Goal: Information Seeking & Learning: Learn about a topic

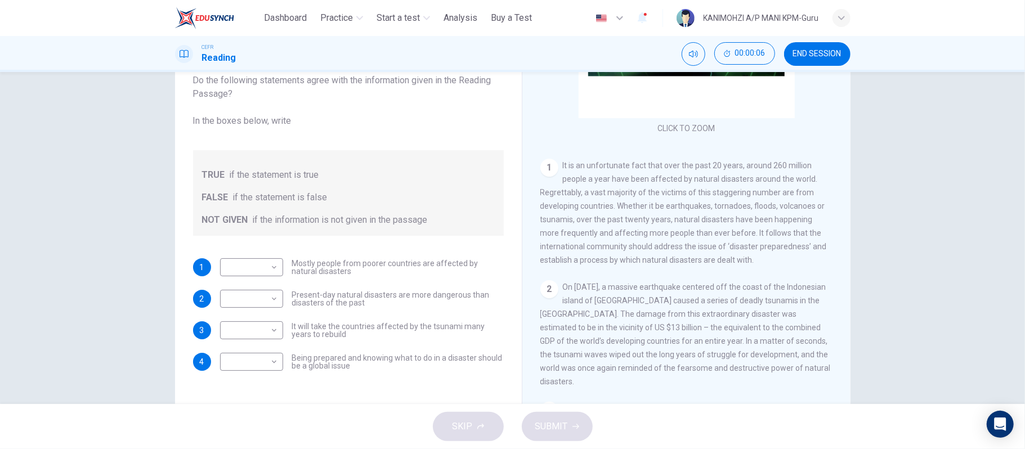
scroll to position [150, 0]
click at [234, 262] on body "This site uses cookies, as explained in our Privacy Policy . If you agree to th…" at bounding box center [512, 224] width 1025 height 449
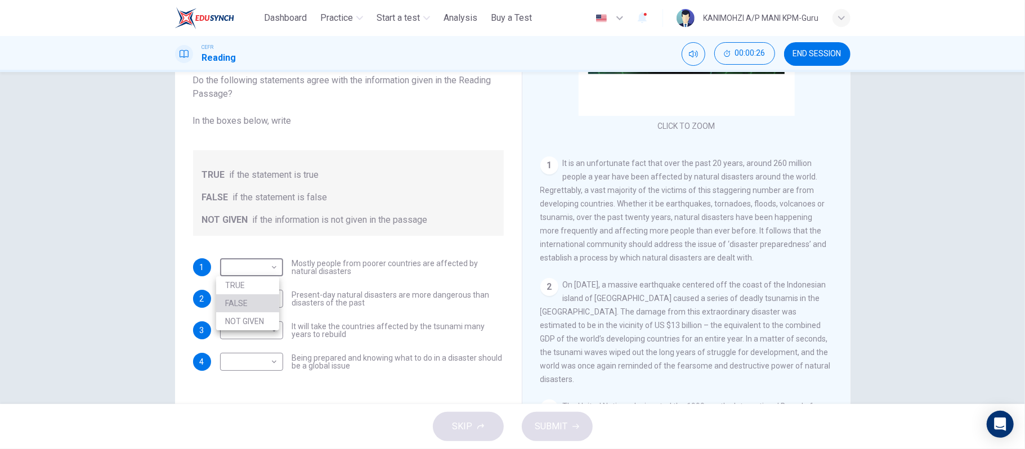
click at [244, 302] on li "FALSE" at bounding box center [247, 303] width 63 height 18
type input "*****"
click at [254, 296] on body "This site uses cookies, as explained in our Privacy Policy . If you agree to th…" at bounding box center [512, 224] width 1025 height 449
click at [230, 339] on li "FALSE" at bounding box center [247, 335] width 63 height 18
type input "*****"
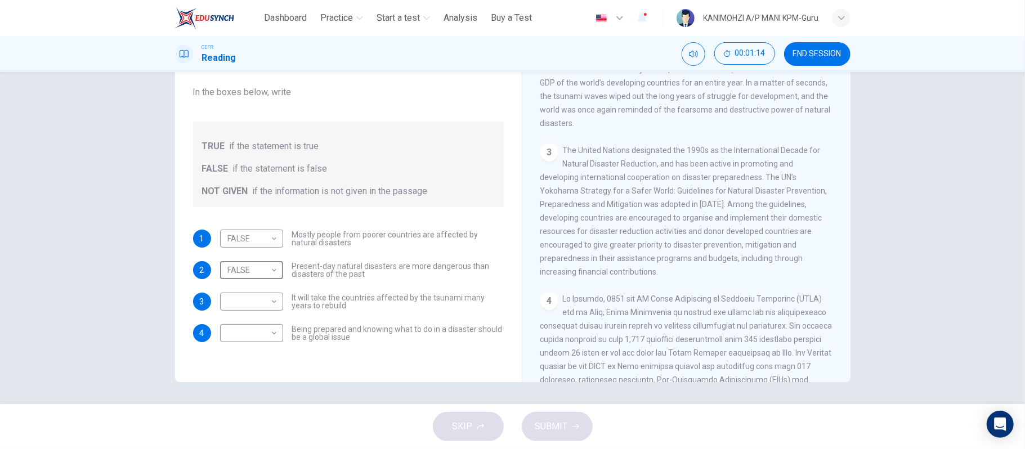
scroll to position [380, 0]
click at [262, 305] on body "This site uses cookies, as explained in our Privacy Policy . If you agree to th…" at bounding box center [512, 224] width 1025 height 449
click at [251, 356] on li "NOT GIVEN" at bounding box center [247, 356] width 63 height 18
type input "*********"
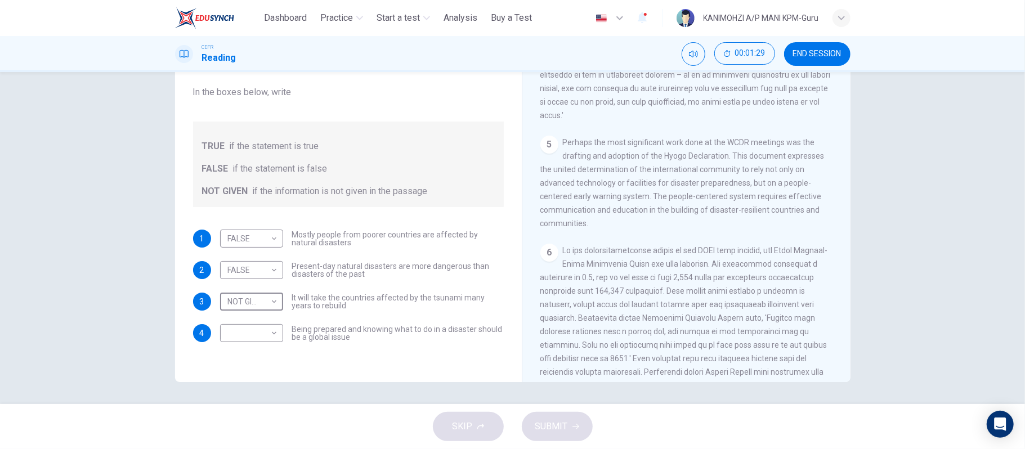
scroll to position [964, 0]
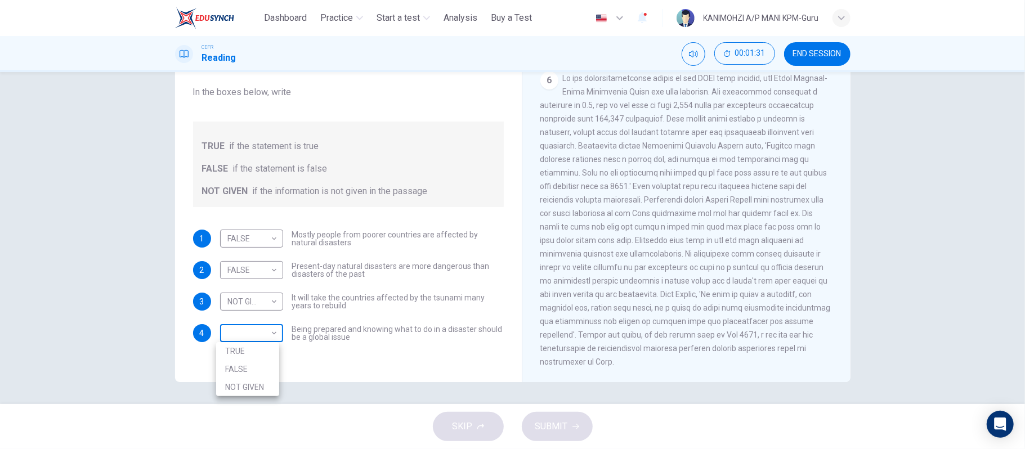
click at [252, 339] on body "This site uses cookies, as explained in our Privacy Policy . If you agree to th…" at bounding box center [512, 224] width 1025 height 449
click at [244, 350] on li "TRUE" at bounding box center [247, 351] width 63 height 18
type input "****"
click at [548, 426] on span "SUBMIT" at bounding box center [551, 427] width 33 height 16
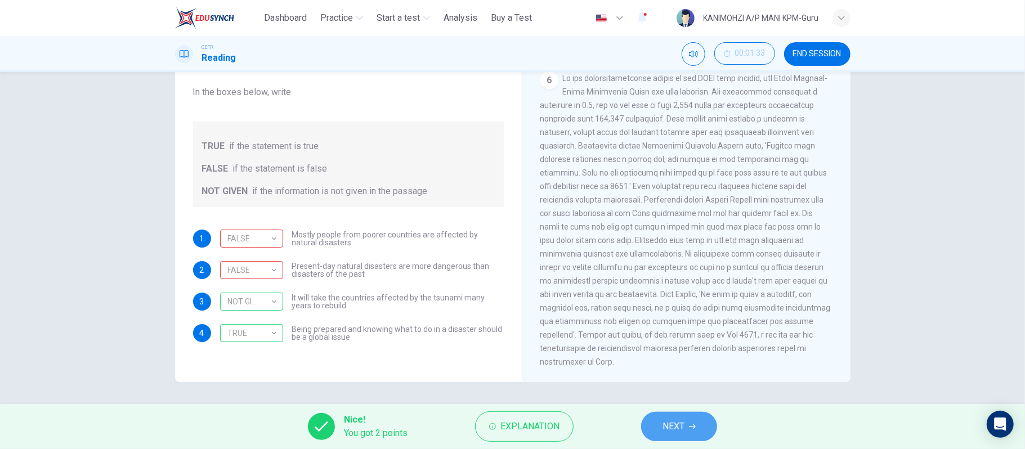
click at [681, 420] on span "NEXT" at bounding box center [673, 427] width 22 height 16
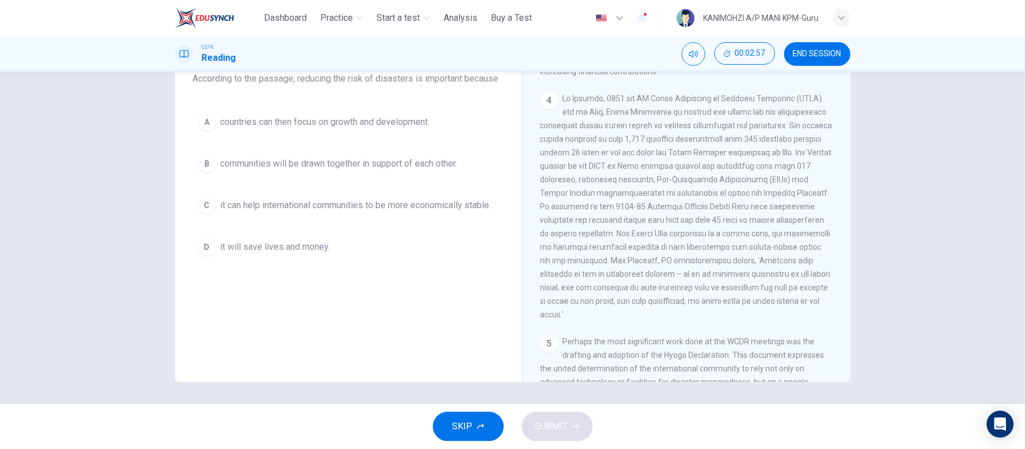
scroll to position [478, 0]
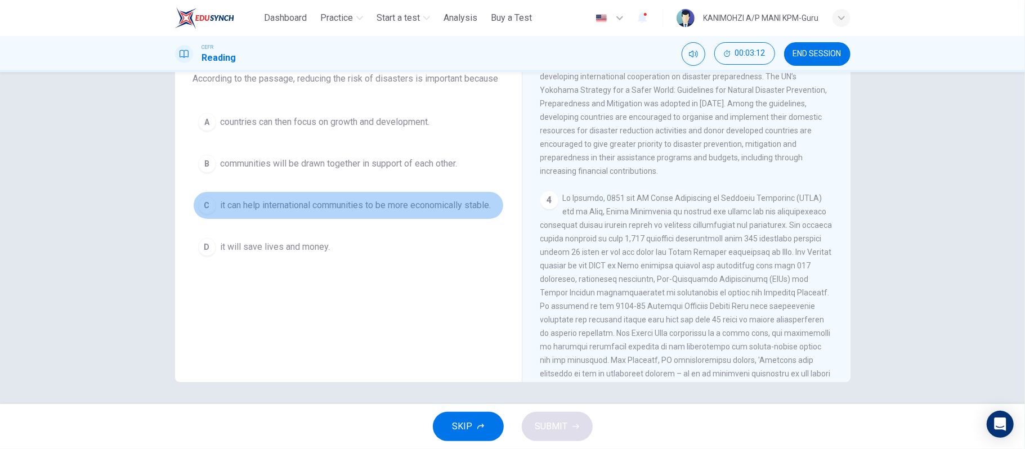
click at [401, 201] on span "it can help international communities to be more economically stable." at bounding box center [356, 206] width 271 height 14
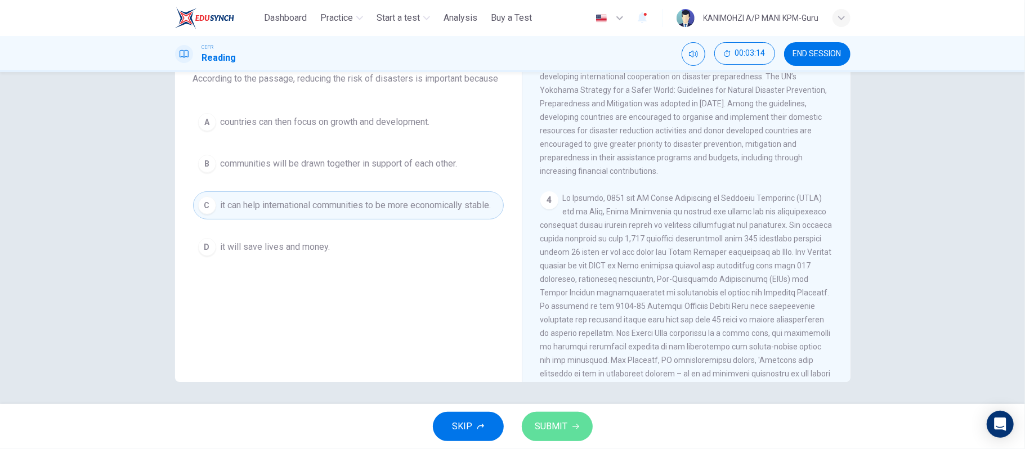
click at [554, 431] on span "SUBMIT" at bounding box center [551, 427] width 33 height 16
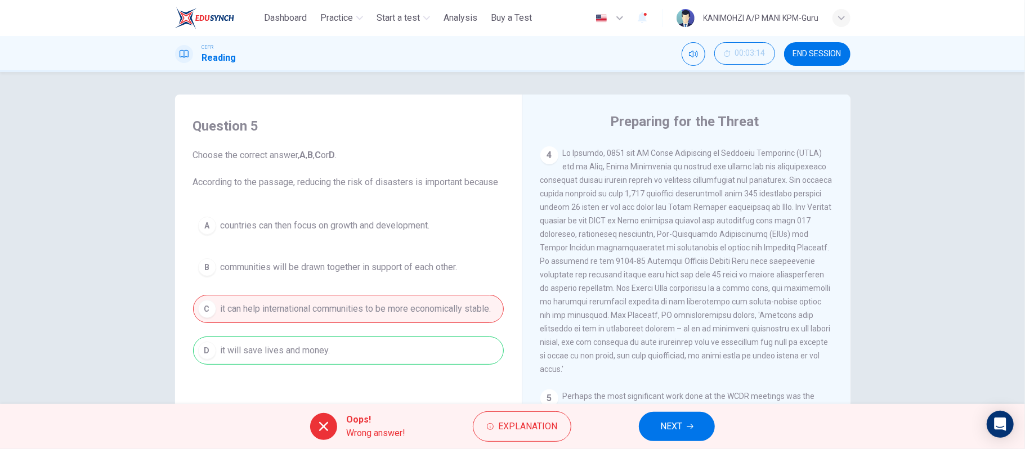
scroll to position [628, 0]
click at [656, 418] on button "NEXT" at bounding box center [677, 426] width 76 height 29
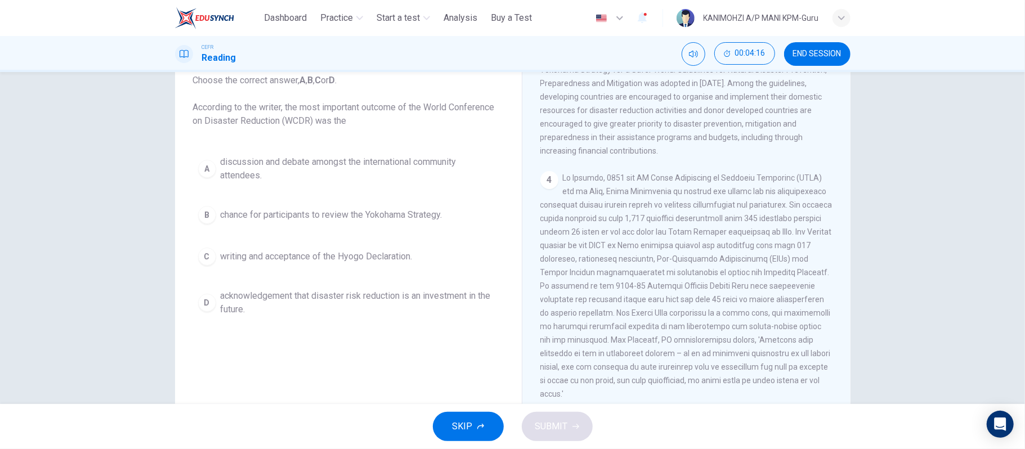
scroll to position [553, 0]
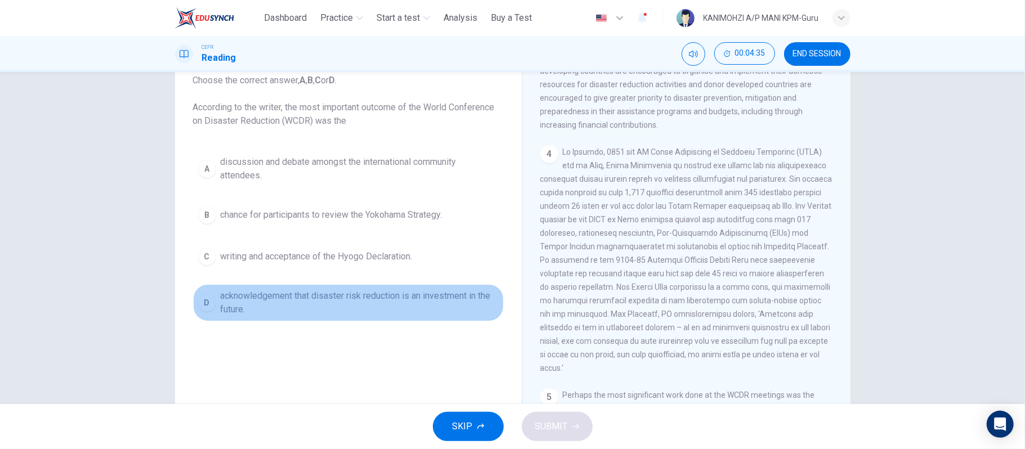
click at [410, 293] on span "acknowledgement that disaster risk reduction is an investment in the future." at bounding box center [360, 302] width 278 height 27
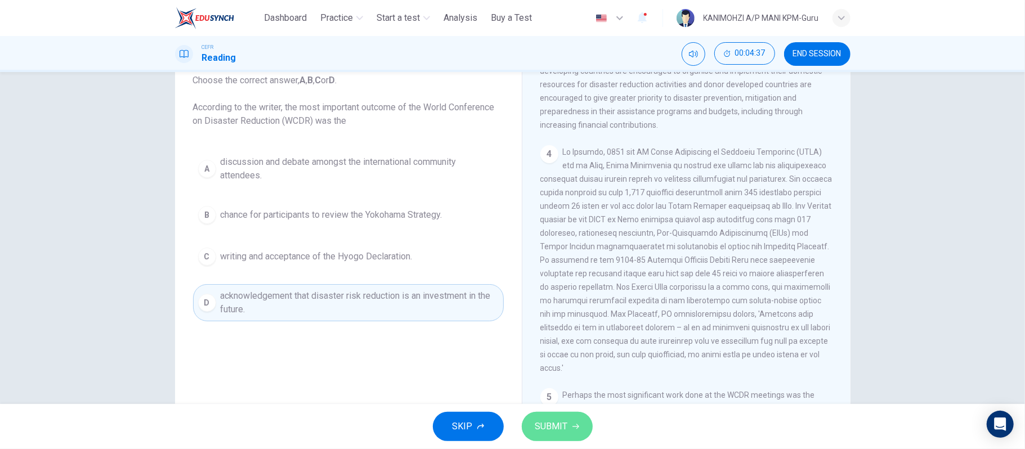
click at [548, 426] on span "SUBMIT" at bounding box center [551, 427] width 33 height 16
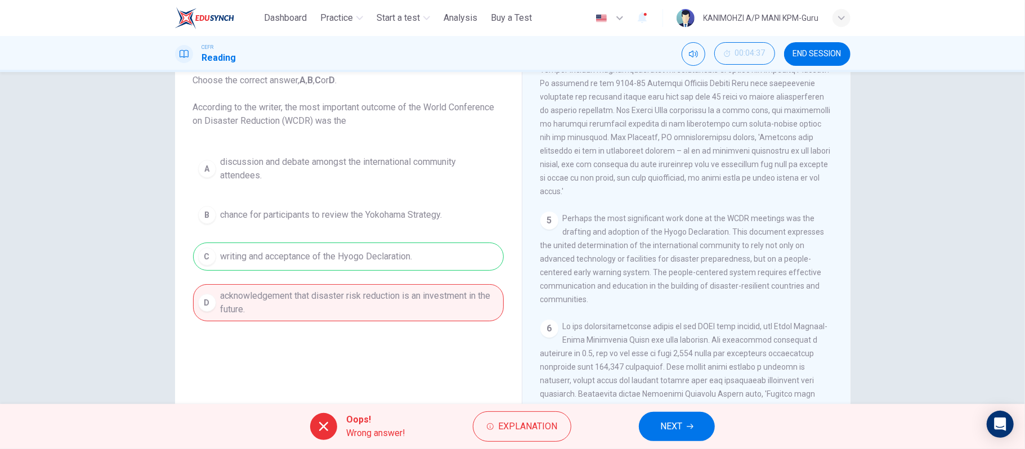
scroll to position [703, 0]
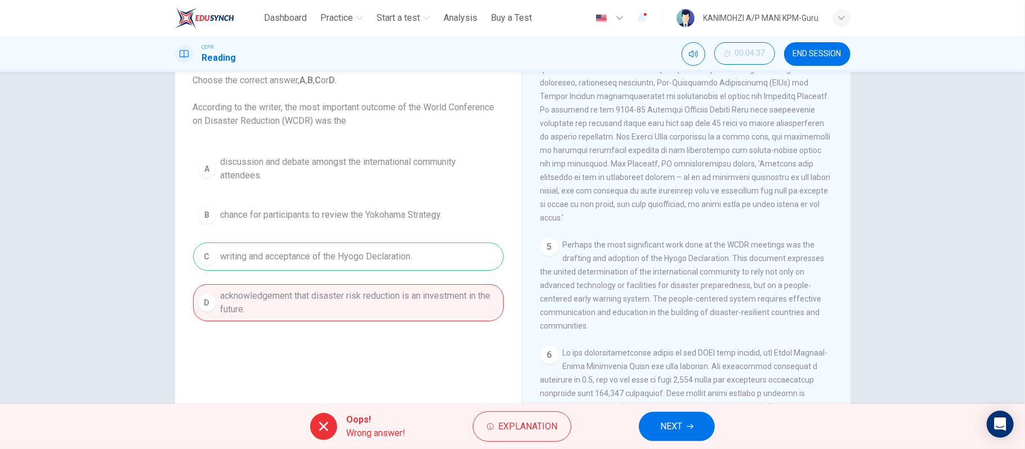
click at [685, 435] on button "NEXT" at bounding box center [677, 426] width 76 height 29
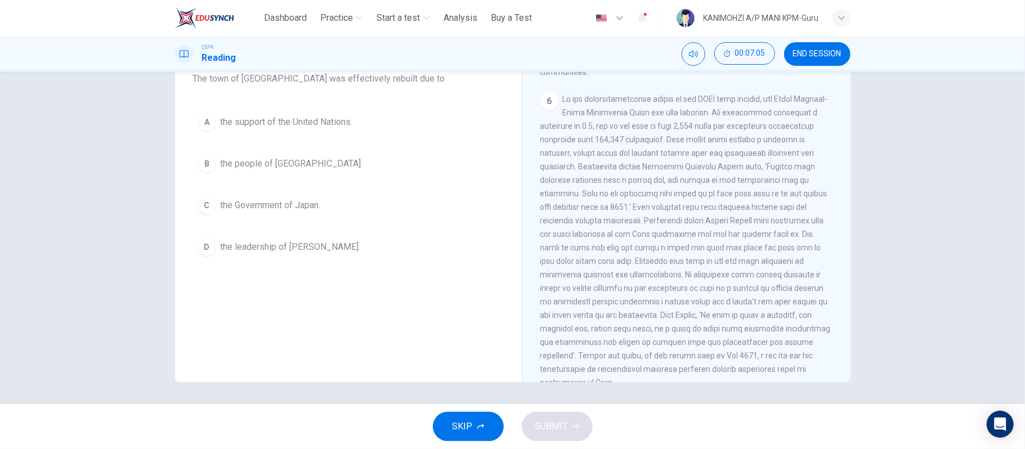
scroll to position [1003, 0]
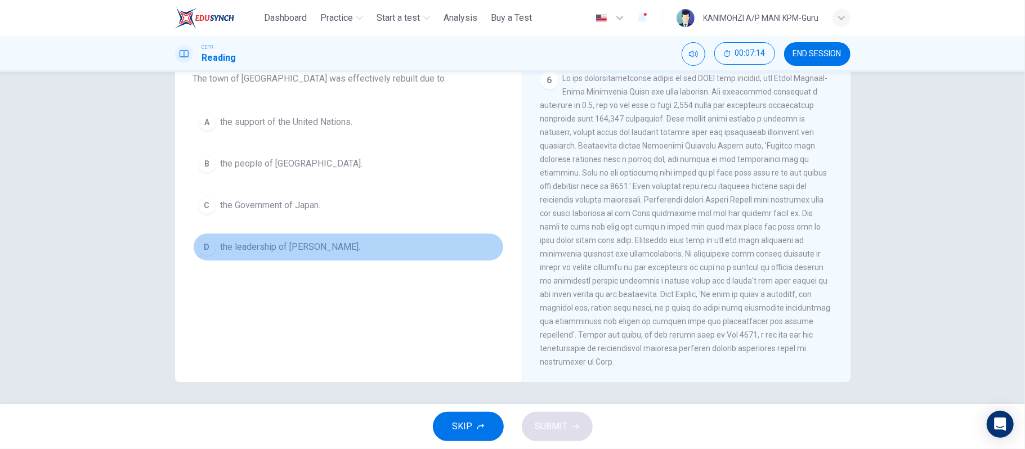
click at [350, 257] on button "D the leadership of [PERSON_NAME]." at bounding box center [348, 247] width 311 height 28
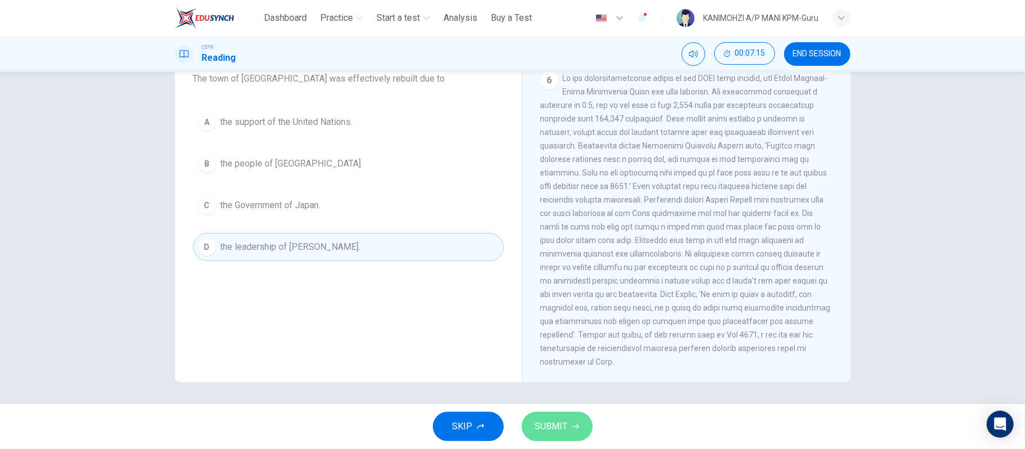
click at [539, 419] on span "SUBMIT" at bounding box center [551, 427] width 33 height 16
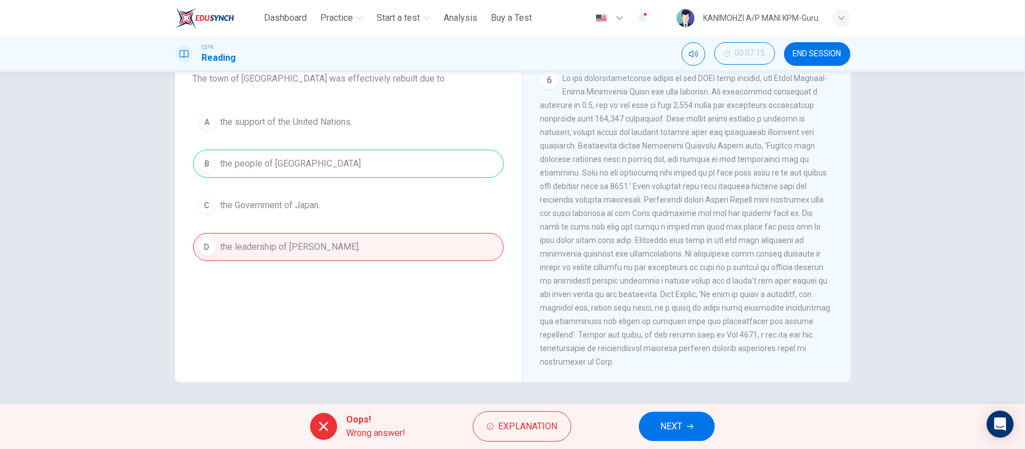
click at [656, 422] on button "NEXT" at bounding box center [677, 426] width 76 height 29
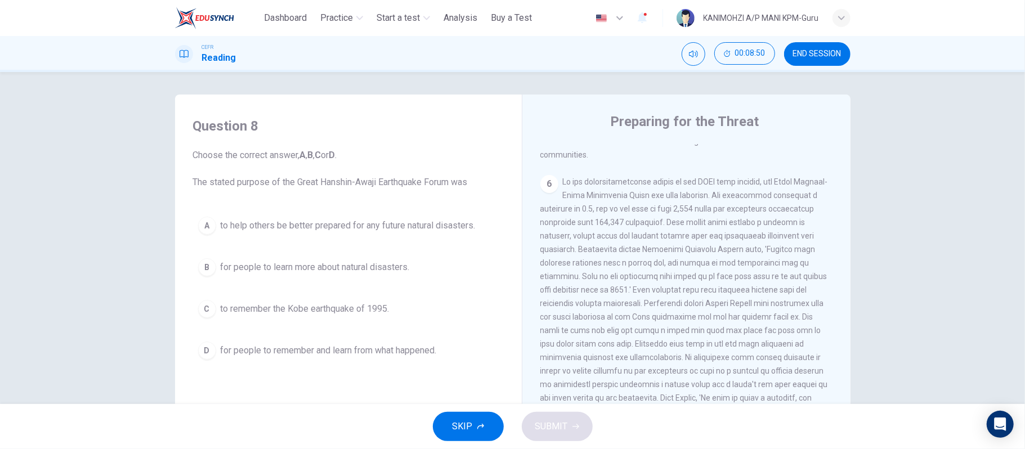
click at [399, 231] on span "to help others be better prepared for any future natural disasters." at bounding box center [348, 226] width 255 height 14
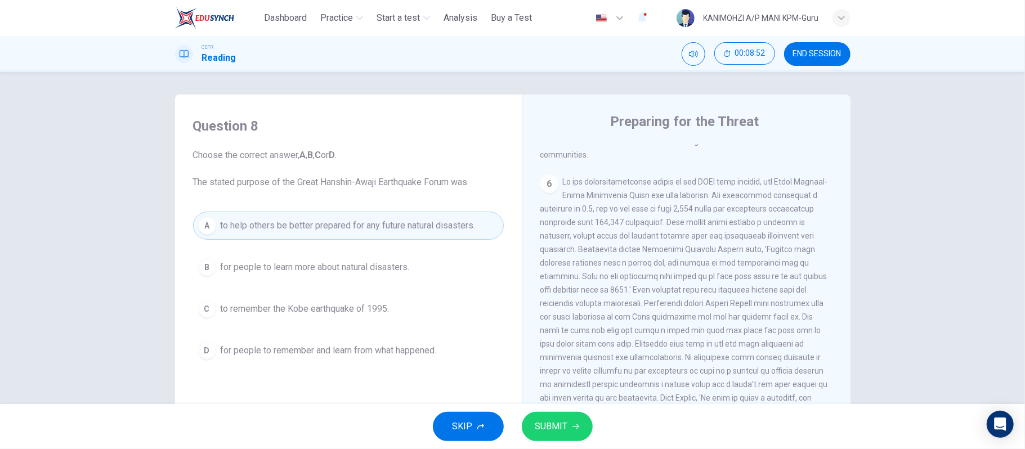
click at [556, 422] on span "SUBMIT" at bounding box center [551, 427] width 33 height 16
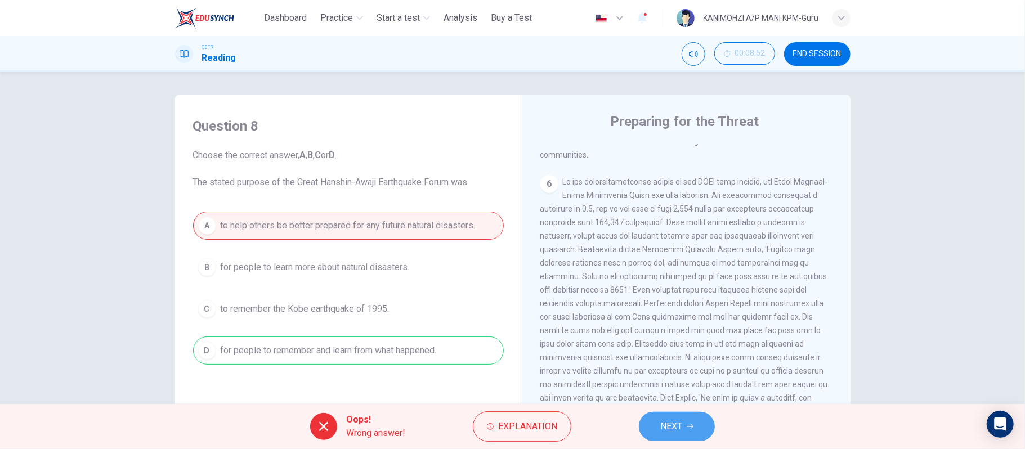
click at [653, 428] on button "NEXT" at bounding box center [677, 426] width 76 height 29
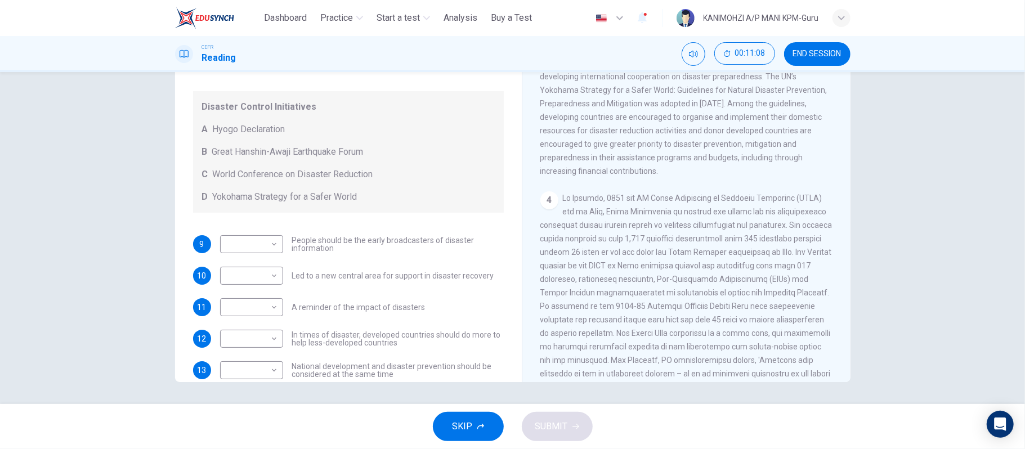
scroll to position [70, 0]
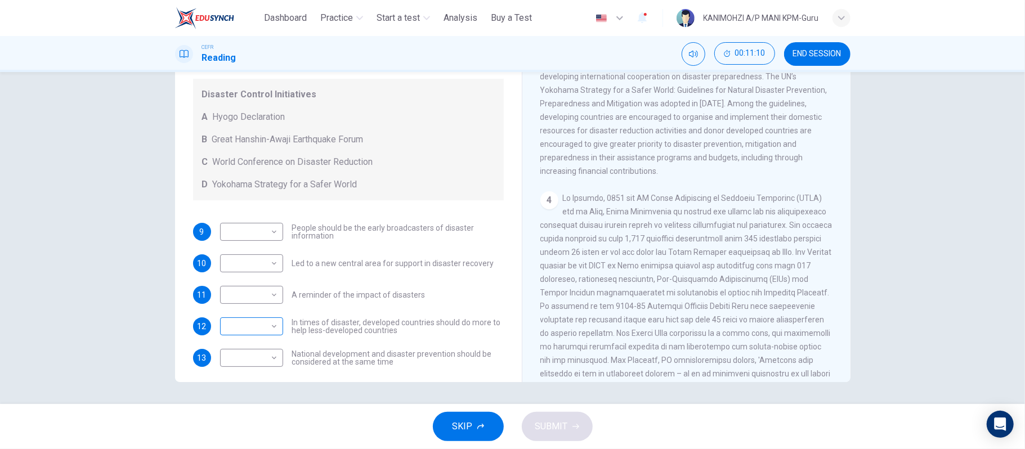
click at [266, 326] on body "This site uses cookies, as explained in our Privacy Policy . If you agree to th…" at bounding box center [512, 224] width 1025 height 449
drag, startPoint x: 840, startPoint y: 234, endPoint x: 849, endPoint y: 257, distance: 24.0
click at [849, 257] on div at bounding box center [512, 224] width 1025 height 449
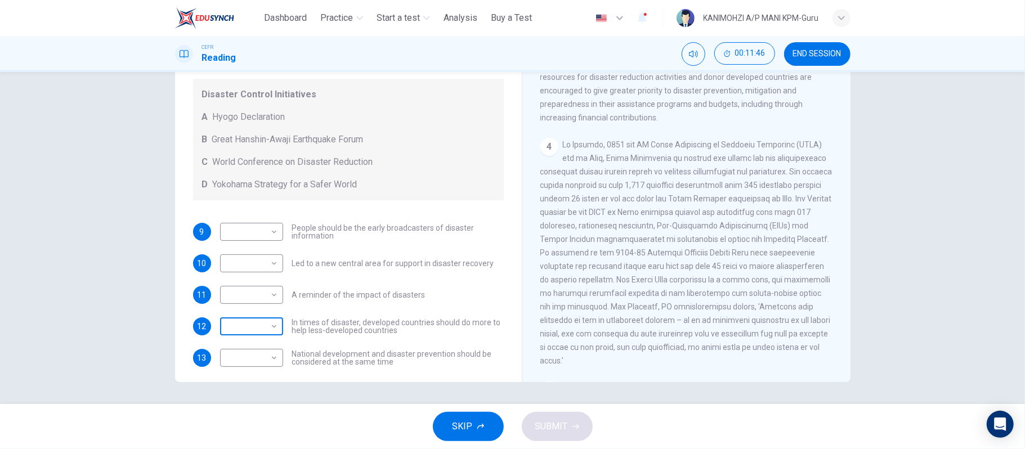
click at [254, 329] on body "This site uses cookies, as explained in our Privacy Policy . If you agree to th…" at bounding box center [512, 224] width 1025 height 449
click at [238, 383] on li "C" at bounding box center [247, 380] width 63 height 18
type input "*"
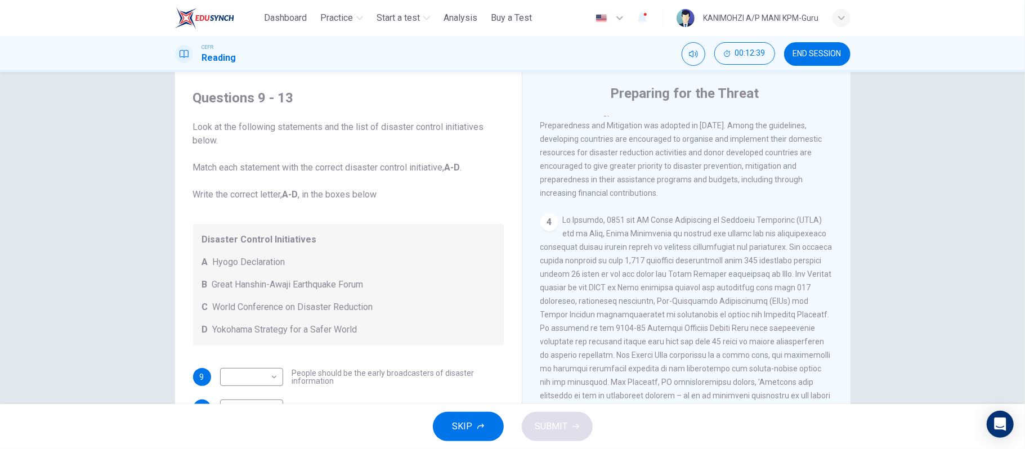
scroll to position [75, 0]
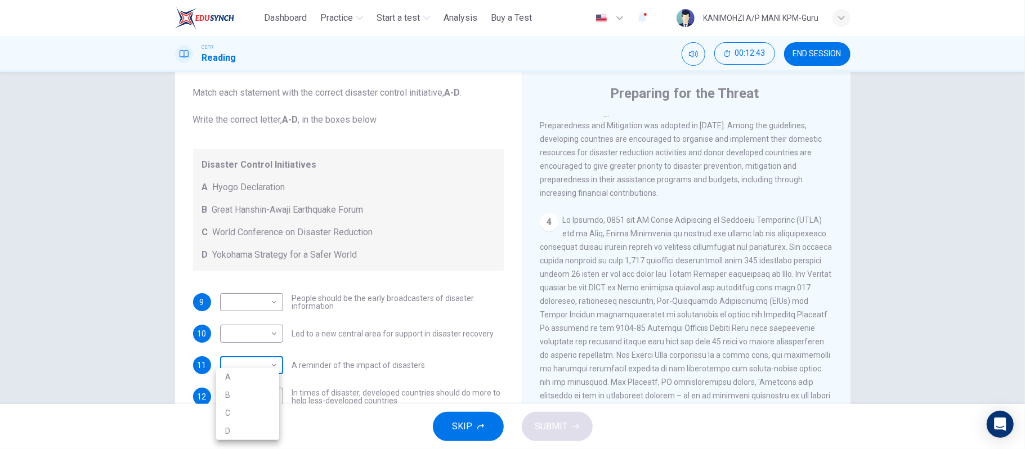
click at [242, 359] on body "This site uses cookies, as explained in our Privacy Policy . If you agree to th…" at bounding box center [512, 224] width 1025 height 449
click at [235, 431] on li "D" at bounding box center [247, 431] width 63 height 18
type input "*"
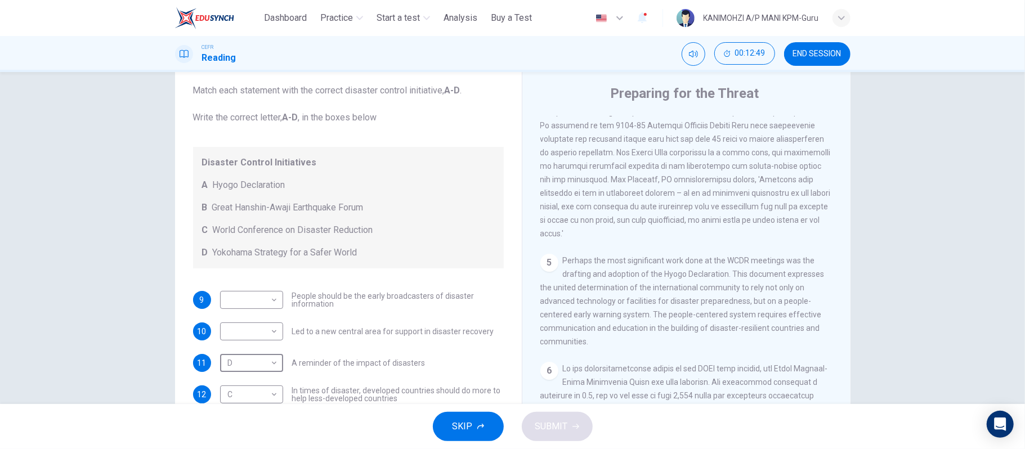
scroll to position [756, 0]
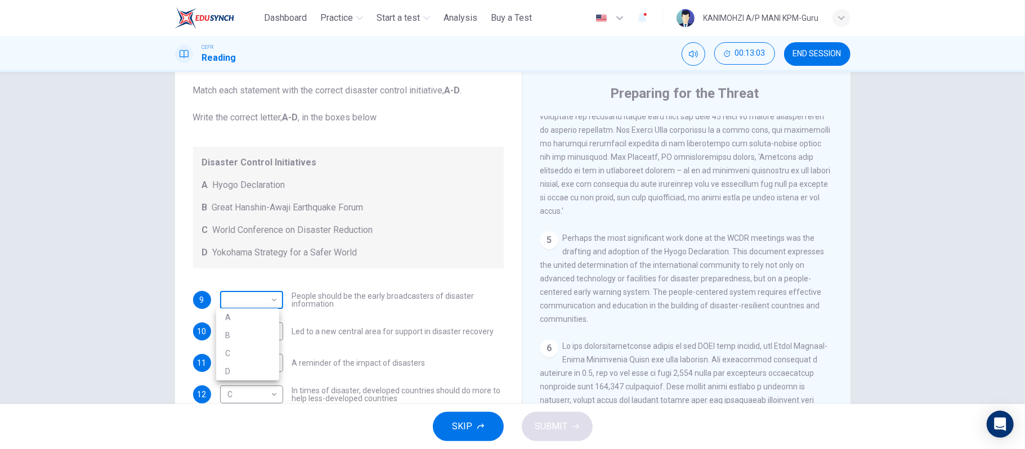
click at [257, 303] on body "This site uses cookies, as explained in our Privacy Policy . If you agree to th…" at bounding box center [512, 224] width 1025 height 449
click at [235, 316] on li "A" at bounding box center [247, 317] width 63 height 18
type input "*"
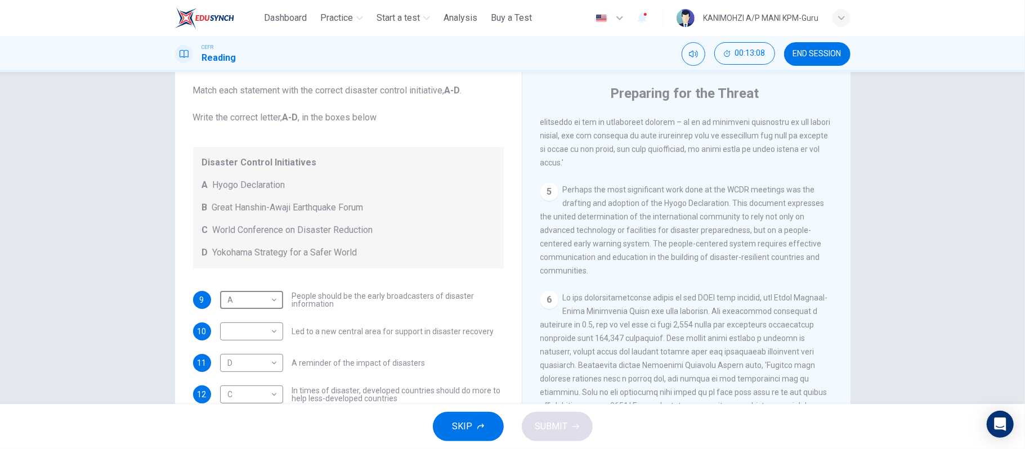
scroll to position [831, 0]
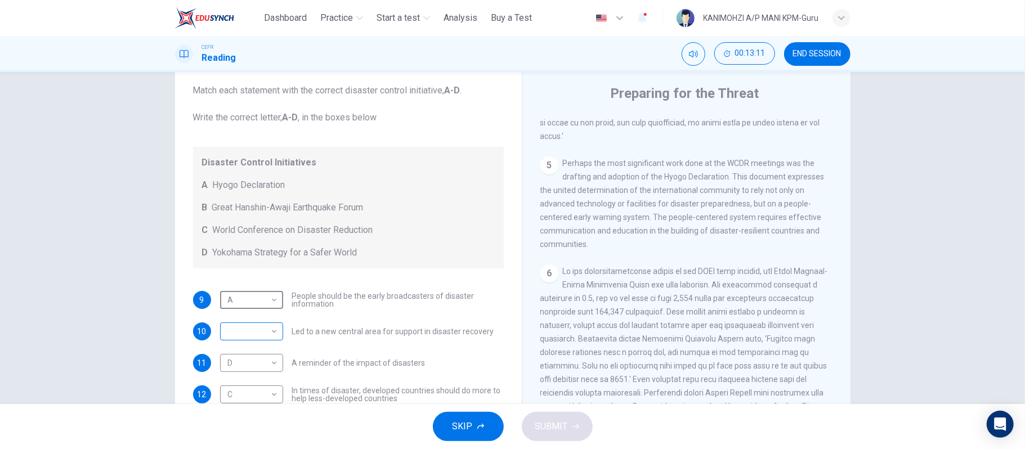
click at [222, 326] on body "This site uses cookies, as explained in our Privacy Policy . If you agree to th…" at bounding box center [512, 224] width 1025 height 449
click at [239, 367] on li "B" at bounding box center [247, 367] width 63 height 18
type input "*"
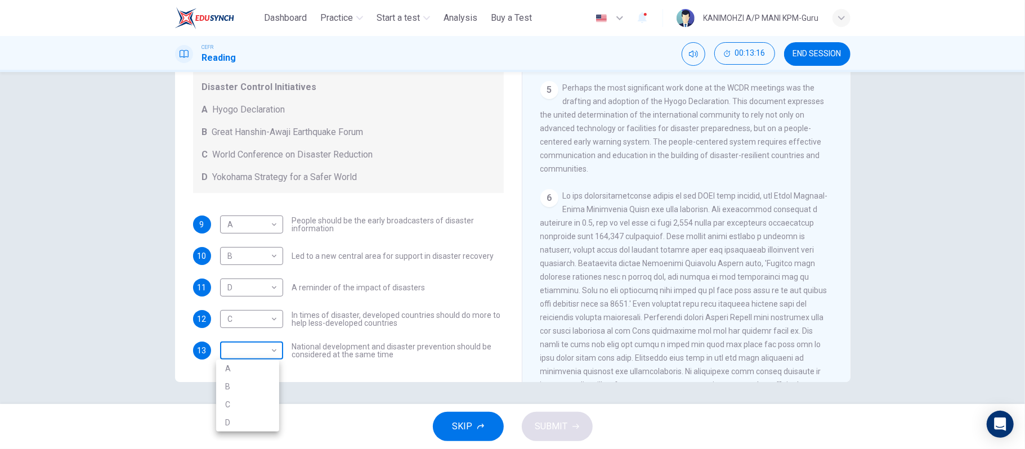
click at [264, 350] on body "This site uses cookies, as explained in our Privacy Policy . If you agree to th…" at bounding box center [512, 224] width 1025 height 449
click at [255, 379] on li "B" at bounding box center [247, 387] width 63 height 18
type input "*"
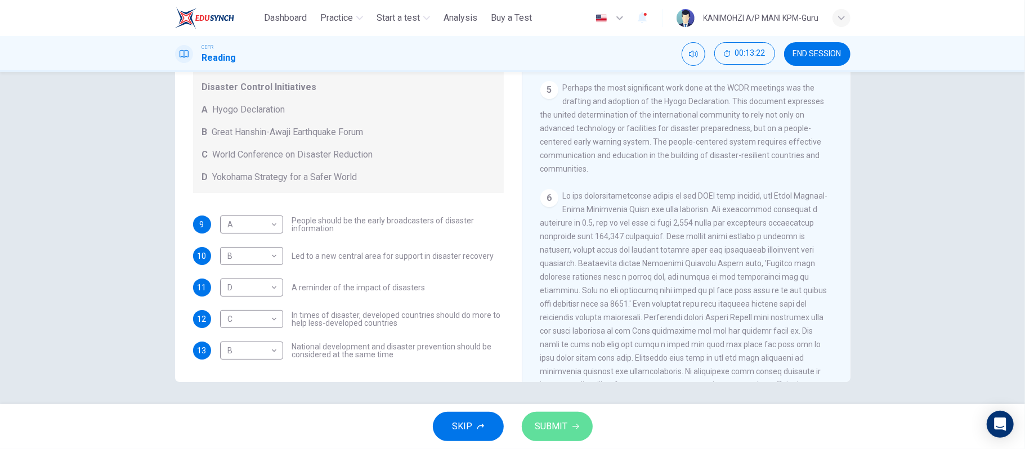
click at [562, 418] on button "SUBMIT" at bounding box center [557, 426] width 71 height 29
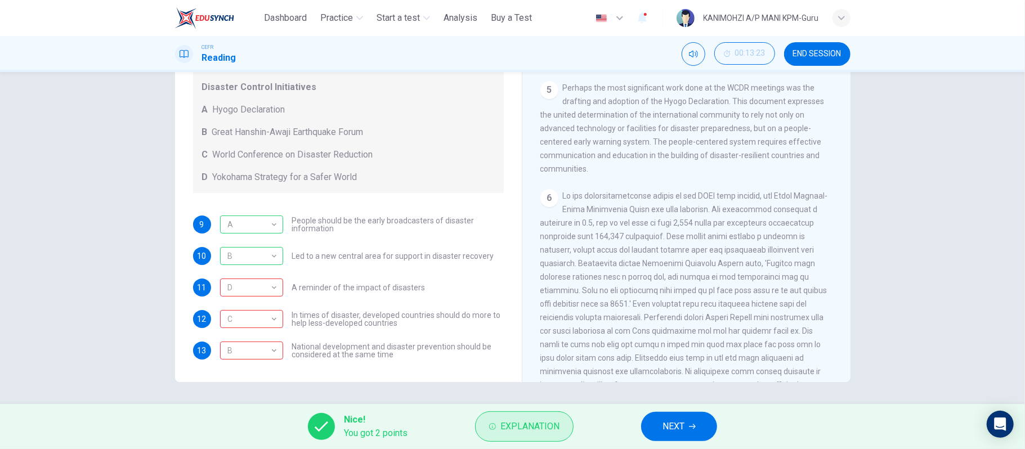
click at [508, 427] on span "Explanation" at bounding box center [529, 427] width 59 height 16
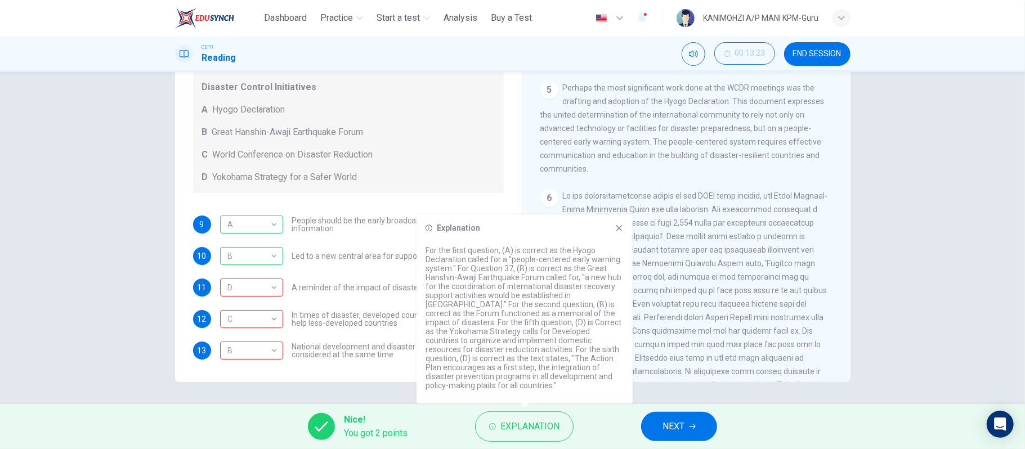
click at [659, 423] on button "NEXT" at bounding box center [679, 426] width 76 height 29
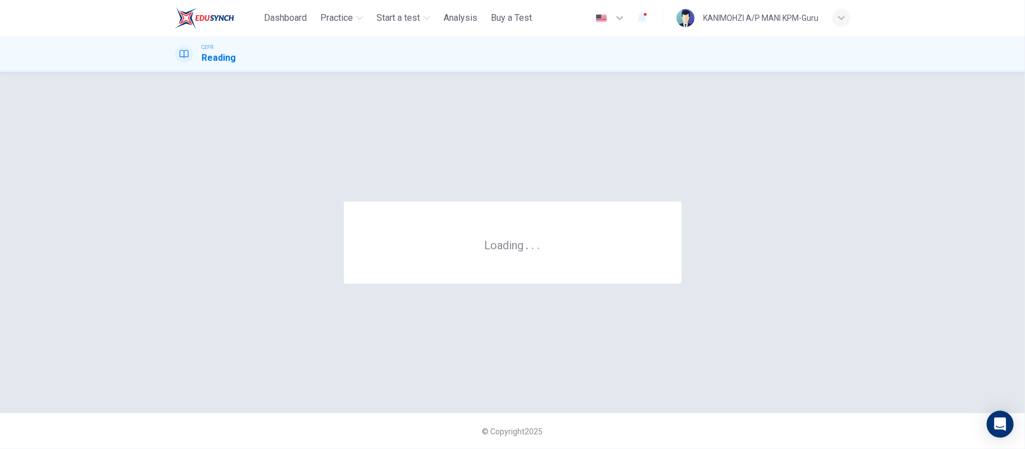
scroll to position [0, 0]
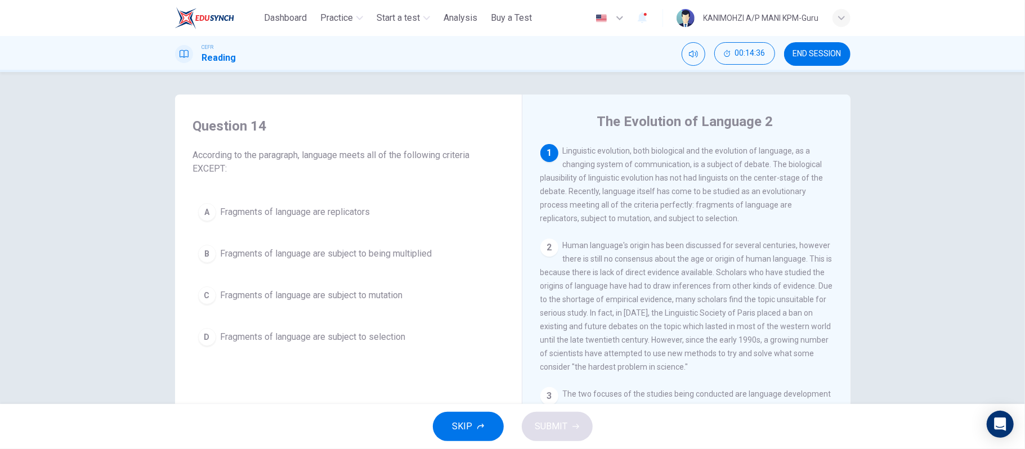
click at [352, 254] on span "Fragments of language are subject to being multiplied" at bounding box center [327, 254] width 212 height 14
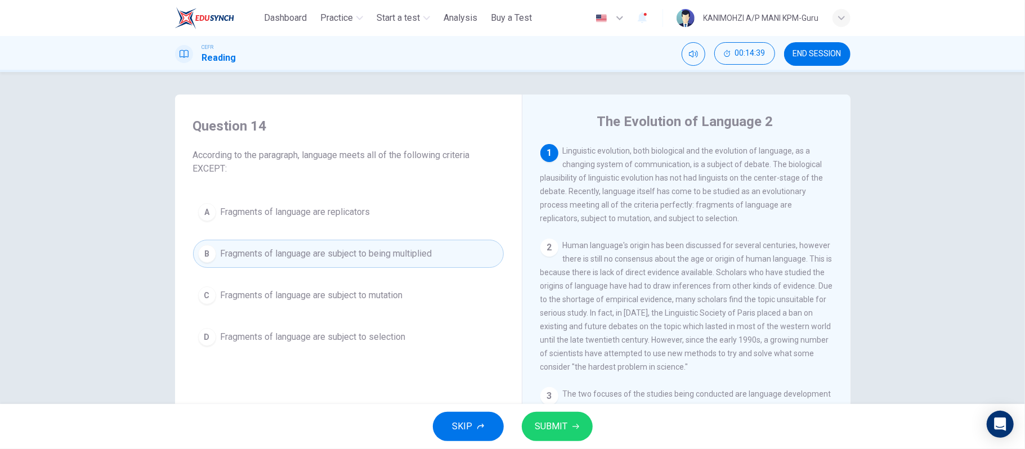
click at [572, 427] on icon "button" at bounding box center [575, 426] width 7 height 5
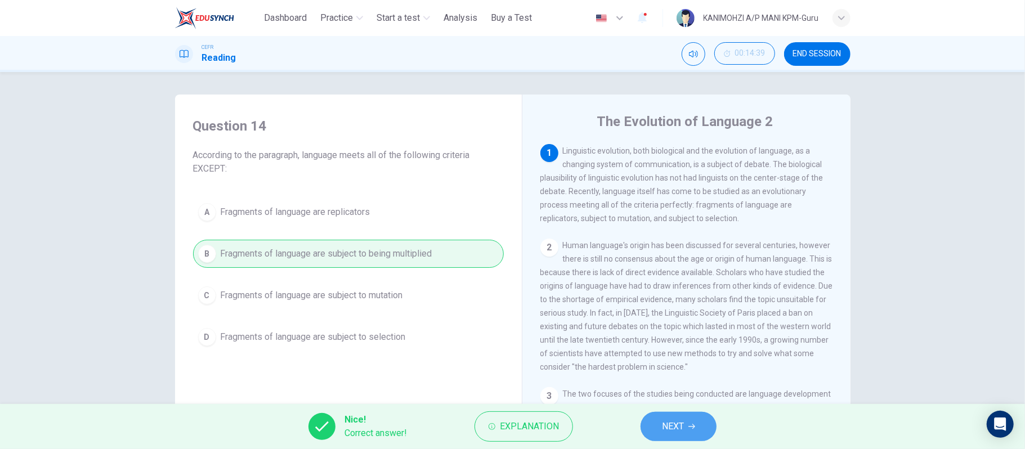
click at [646, 427] on button "NEXT" at bounding box center [679, 426] width 76 height 29
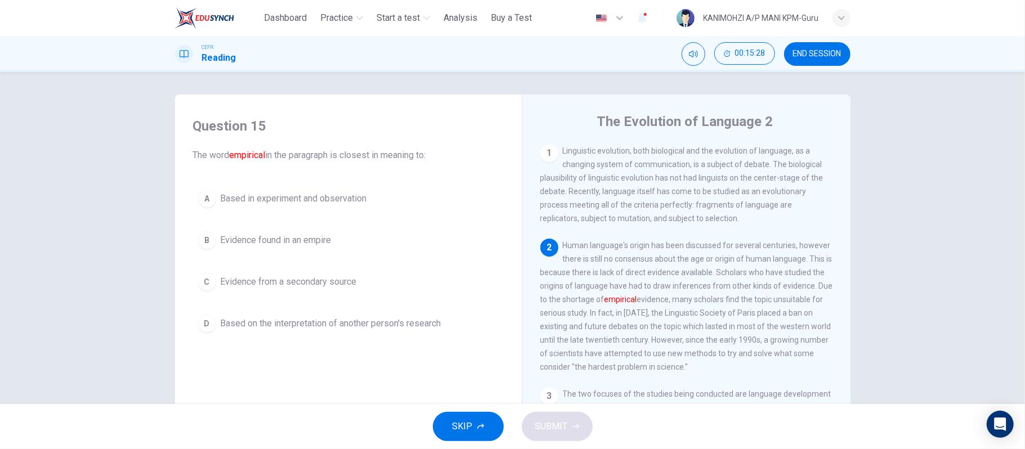
click at [329, 207] on button "A Based in experiment and observation" at bounding box center [348, 199] width 311 height 28
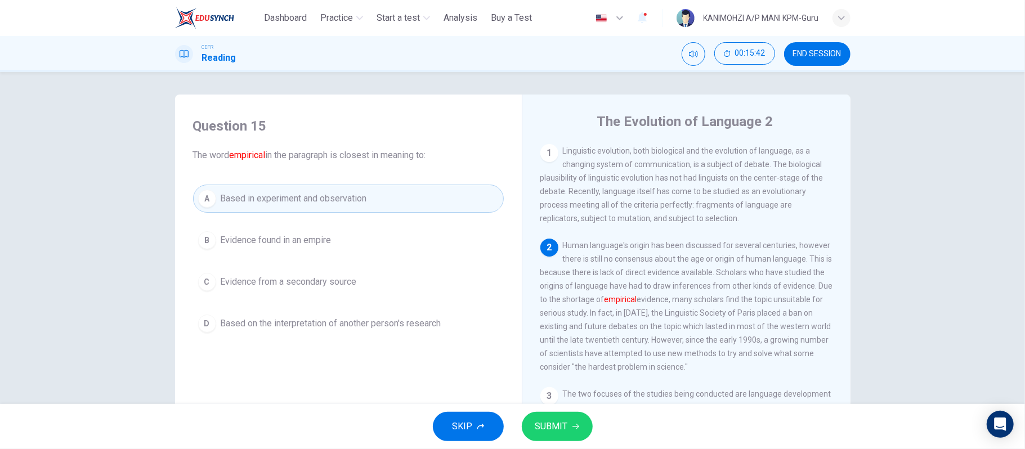
click at [563, 426] on span "SUBMIT" at bounding box center [551, 427] width 33 height 16
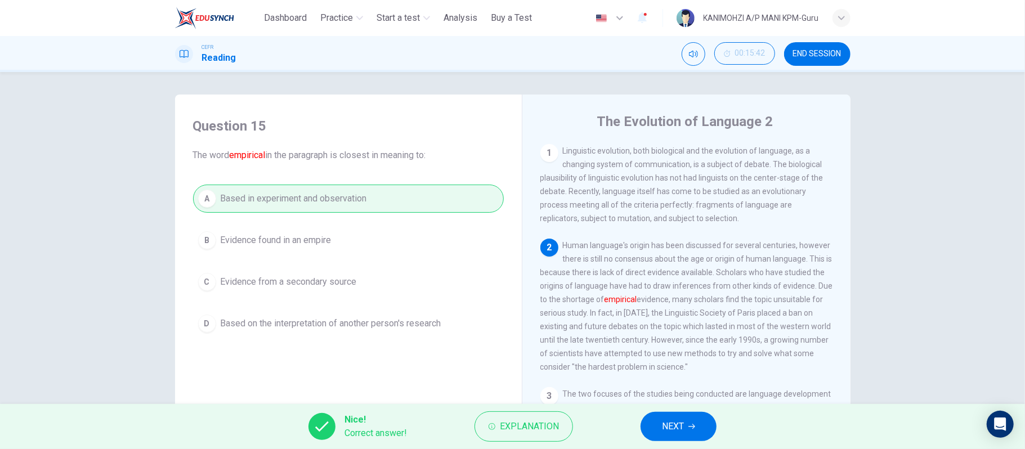
click at [683, 424] on span "NEXT" at bounding box center [673, 427] width 22 height 16
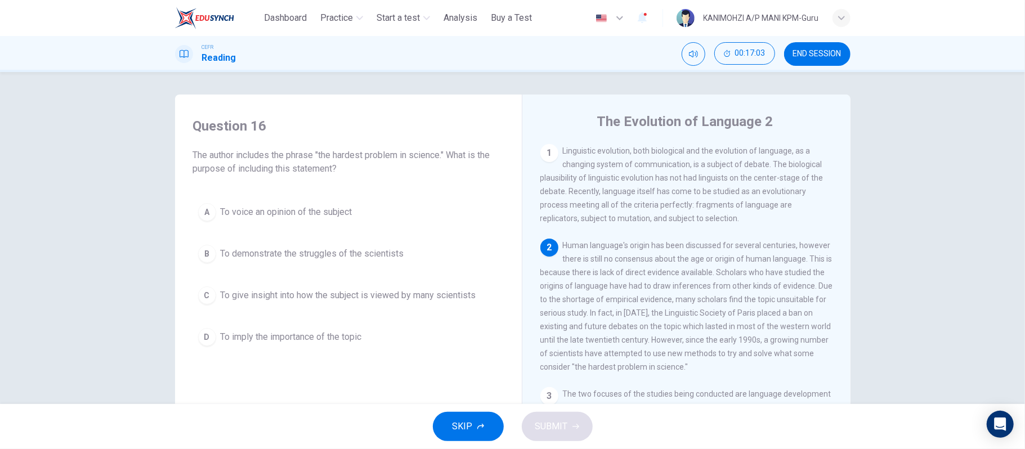
click at [397, 305] on button "C To give insight into how the subject is viewed by many scientists" at bounding box center [348, 295] width 311 height 28
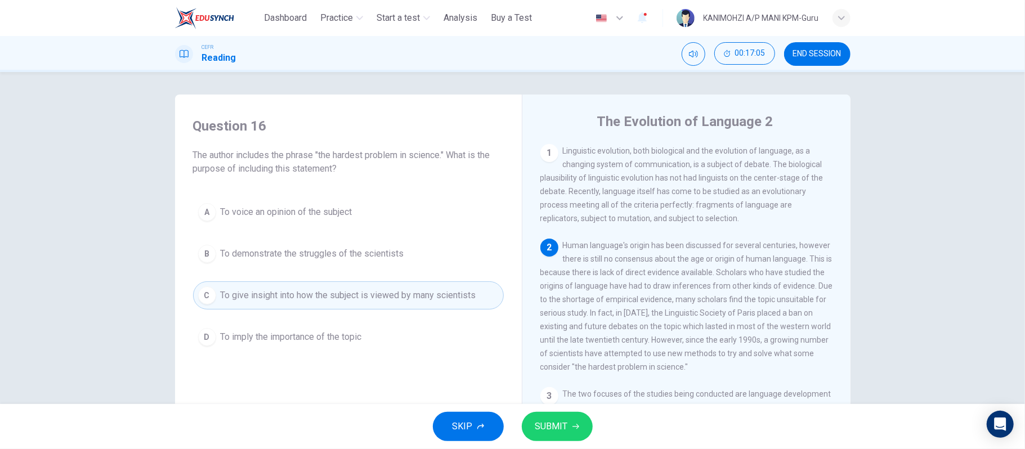
click at [561, 440] on button "SUBMIT" at bounding box center [557, 426] width 71 height 29
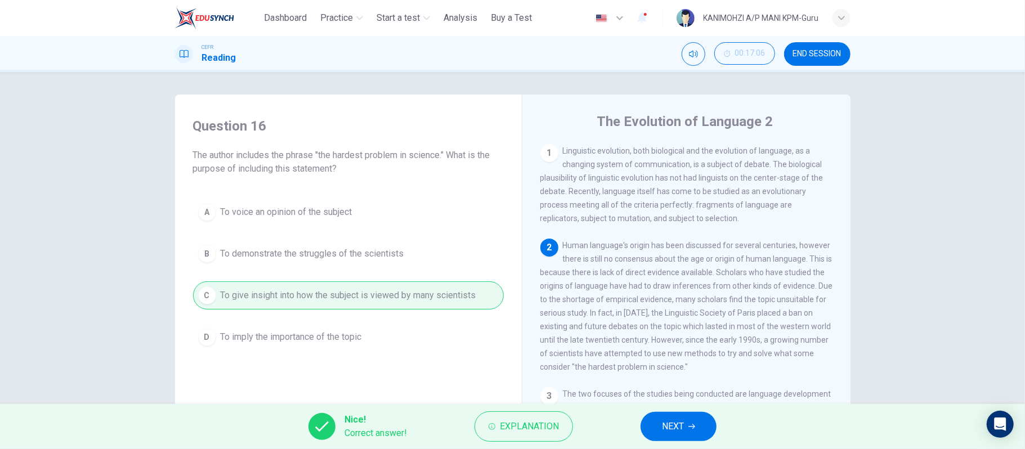
click at [653, 427] on button "NEXT" at bounding box center [679, 426] width 76 height 29
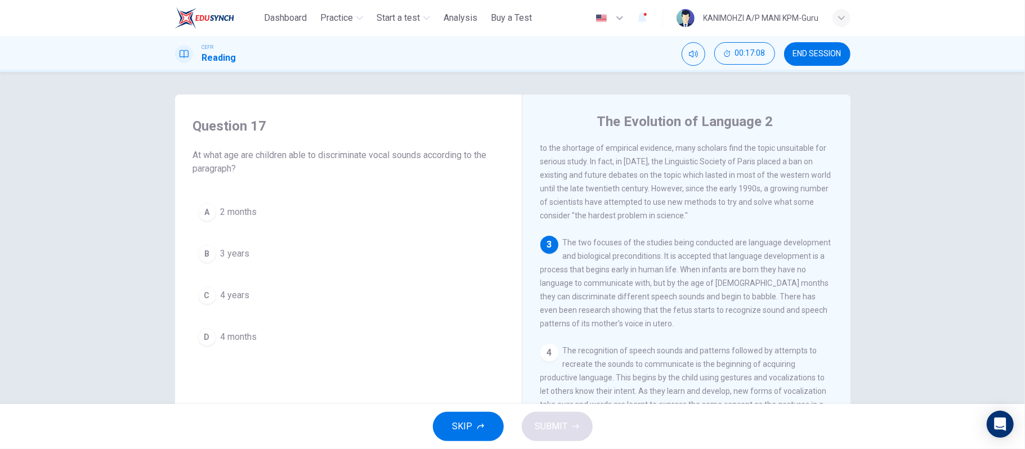
scroll to position [225, 0]
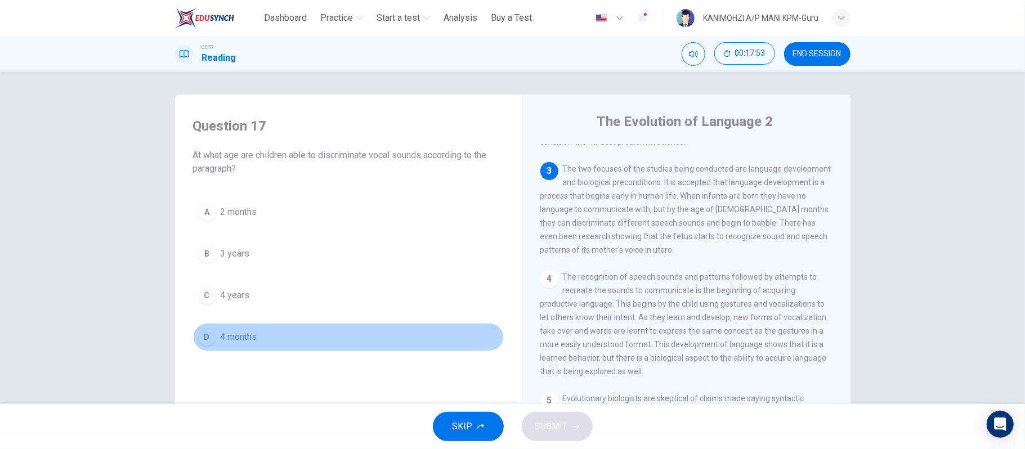
click at [240, 346] on button "D 4 months" at bounding box center [348, 337] width 311 height 28
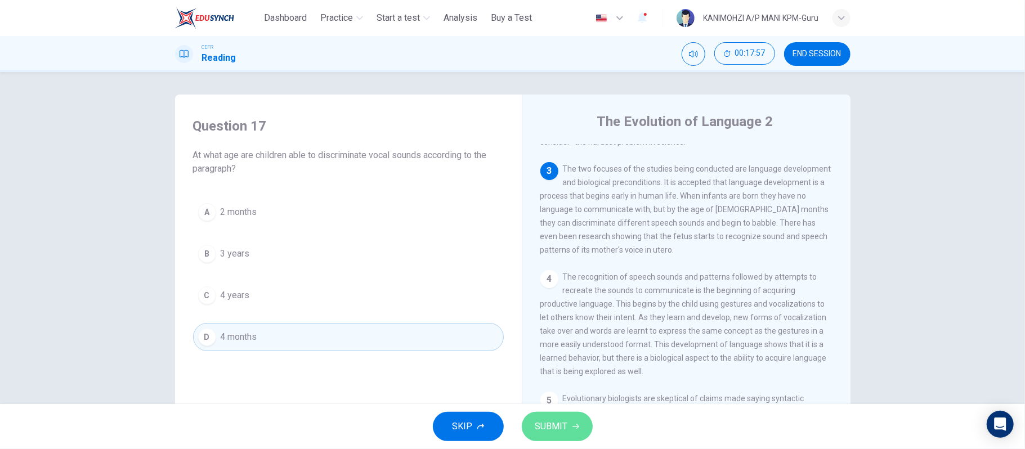
click at [563, 422] on span "SUBMIT" at bounding box center [551, 427] width 33 height 16
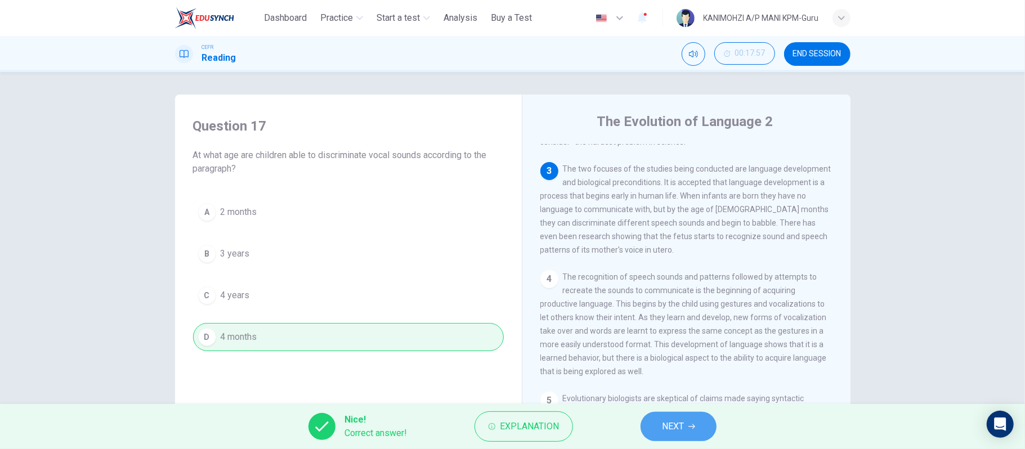
click at [669, 422] on span "NEXT" at bounding box center [673, 427] width 22 height 16
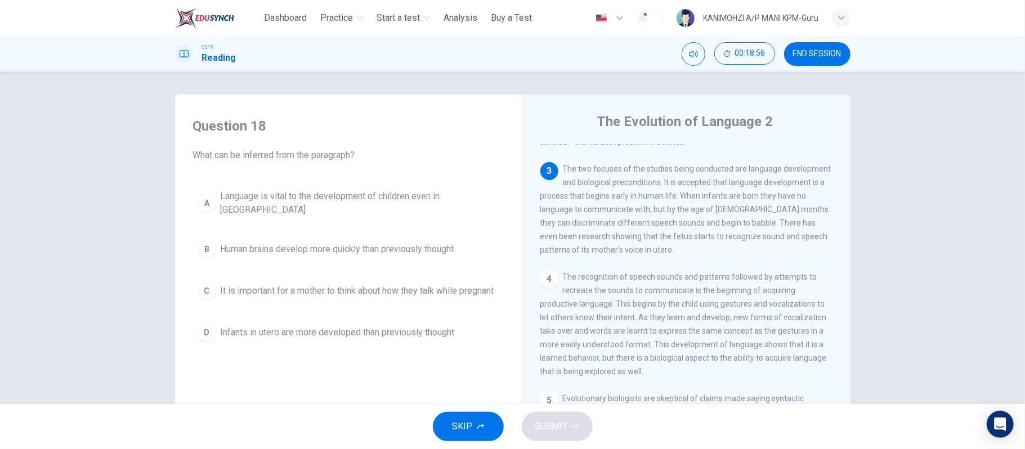
click at [404, 208] on button "A Language is vital to the development of children even in [GEOGRAPHIC_DATA]" at bounding box center [348, 203] width 311 height 37
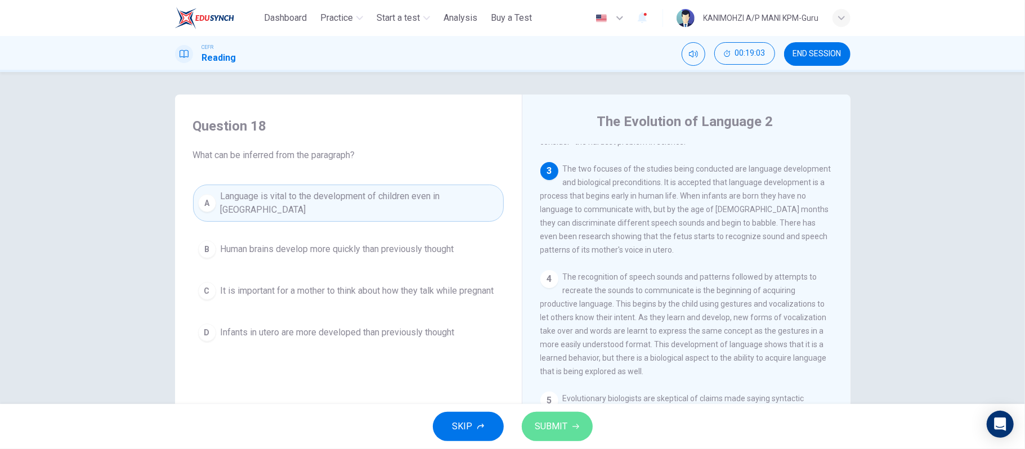
click at [526, 422] on button "SUBMIT" at bounding box center [557, 426] width 71 height 29
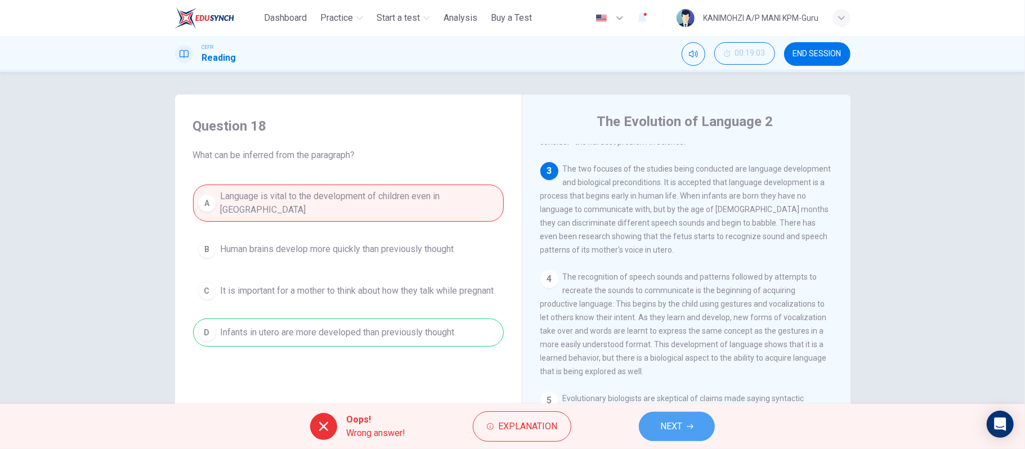
click at [664, 424] on span "NEXT" at bounding box center [671, 427] width 22 height 16
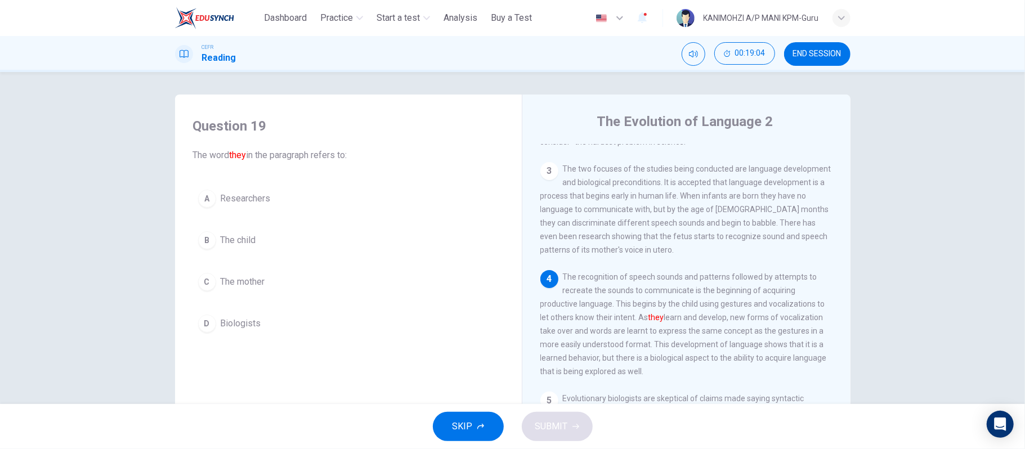
scroll to position [75, 0]
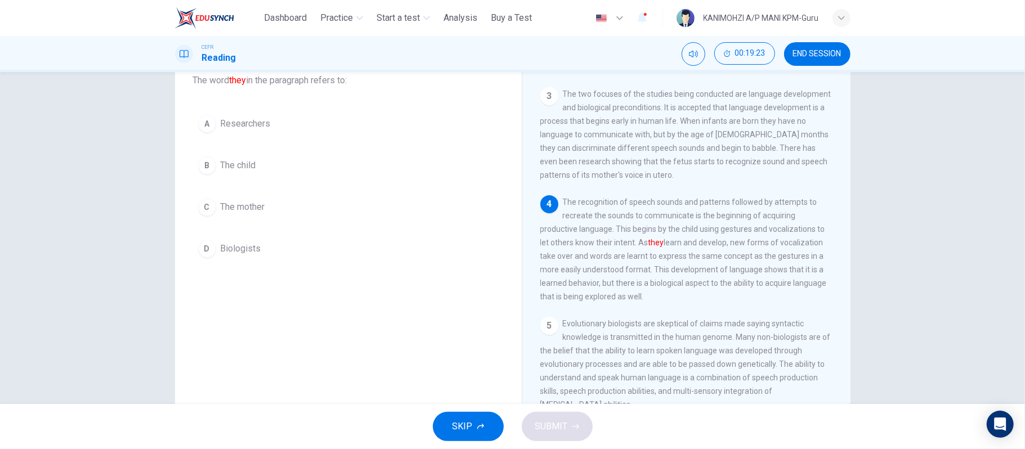
click at [278, 162] on button "B The child" at bounding box center [348, 165] width 311 height 28
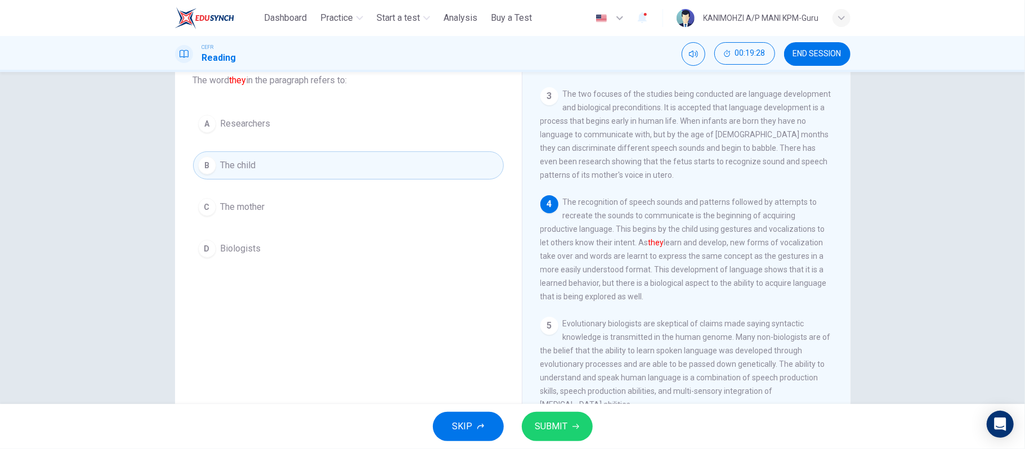
click at [558, 428] on span "SUBMIT" at bounding box center [551, 427] width 33 height 16
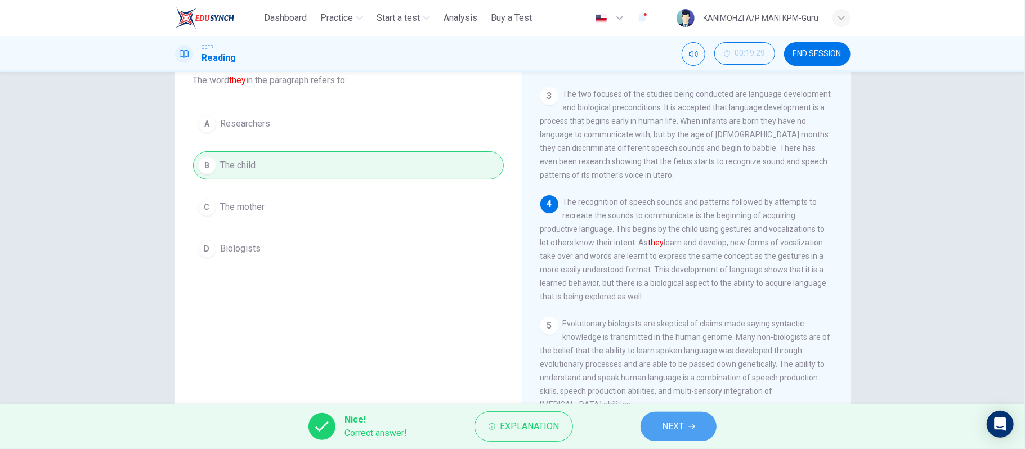
click at [674, 422] on span "NEXT" at bounding box center [673, 427] width 22 height 16
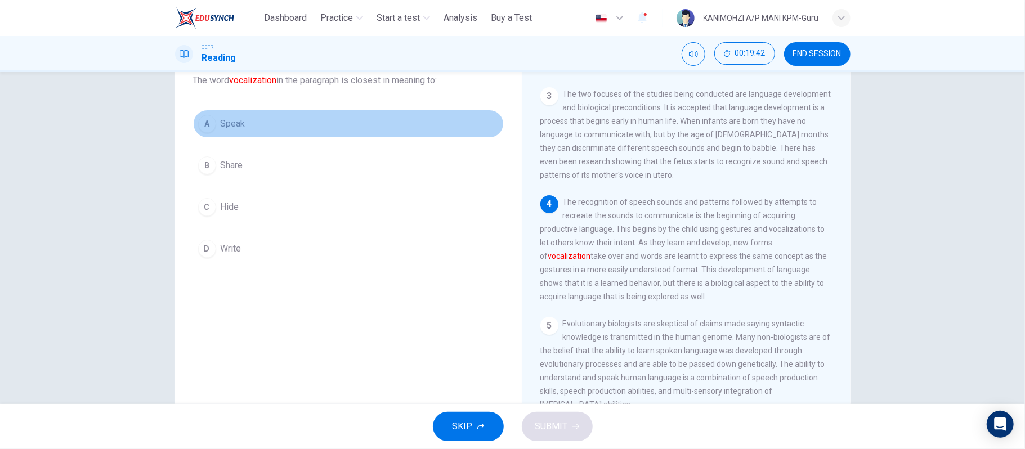
click at [250, 133] on button "A Speak" at bounding box center [348, 124] width 311 height 28
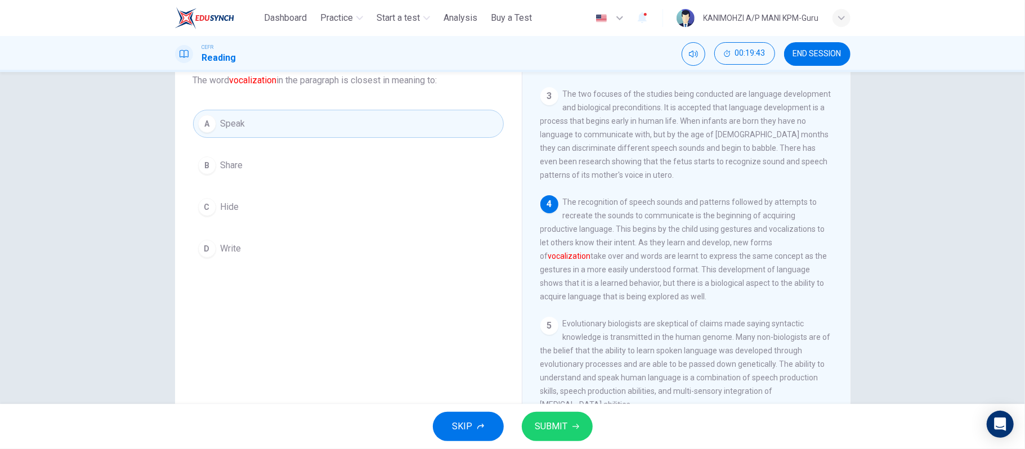
click at [539, 426] on span "SUBMIT" at bounding box center [551, 427] width 33 height 16
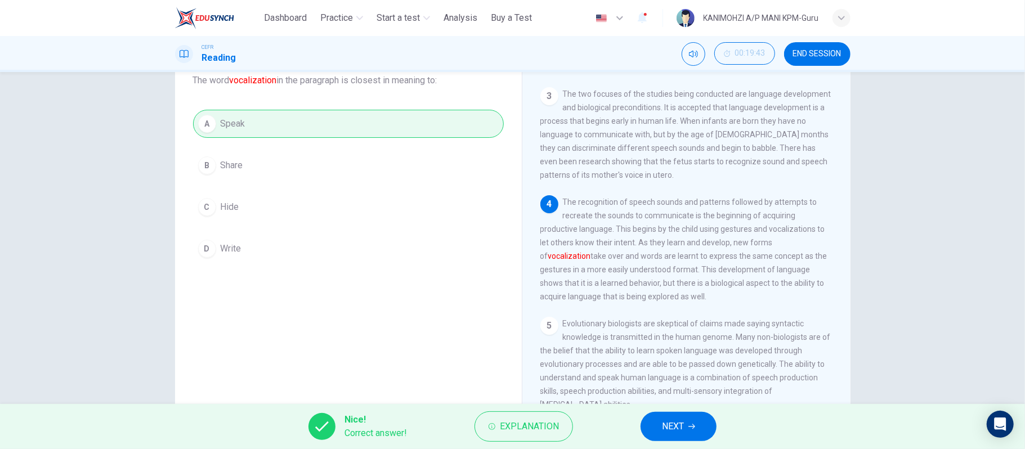
scroll to position [0, 0]
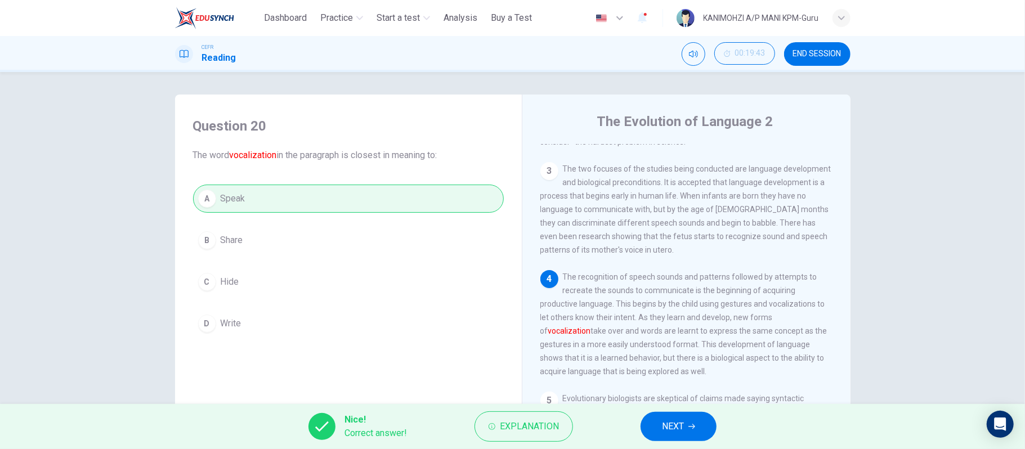
click at [661, 433] on button "NEXT" at bounding box center [679, 426] width 76 height 29
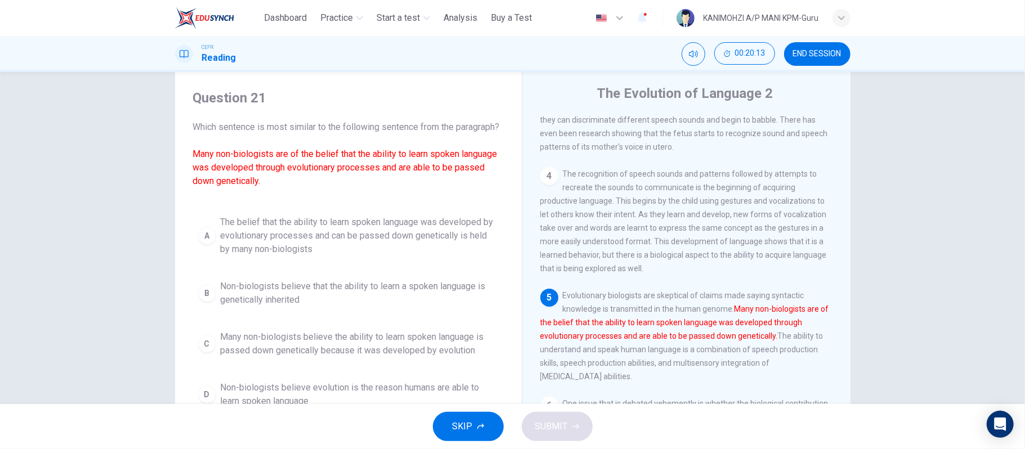
scroll to position [104, 0]
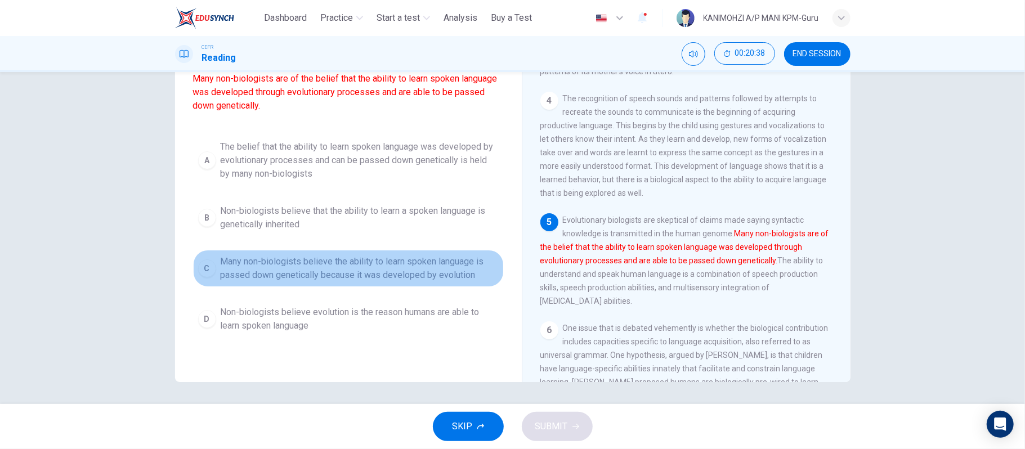
click at [416, 282] on span "Many non-biologists believe the ability to learn spoken language is passed down…" at bounding box center [360, 268] width 278 height 27
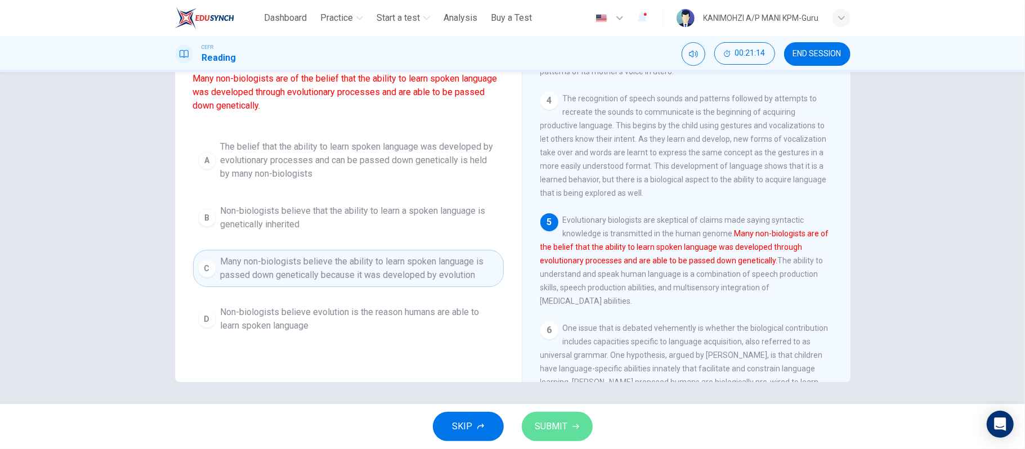
click at [577, 426] on icon "button" at bounding box center [575, 426] width 7 height 7
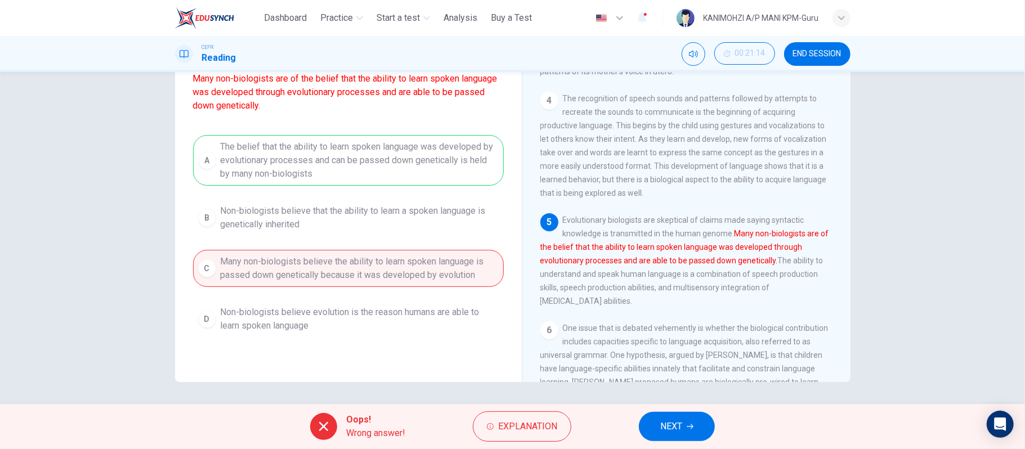
click at [651, 430] on button "NEXT" at bounding box center [677, 426] width 76 height 29
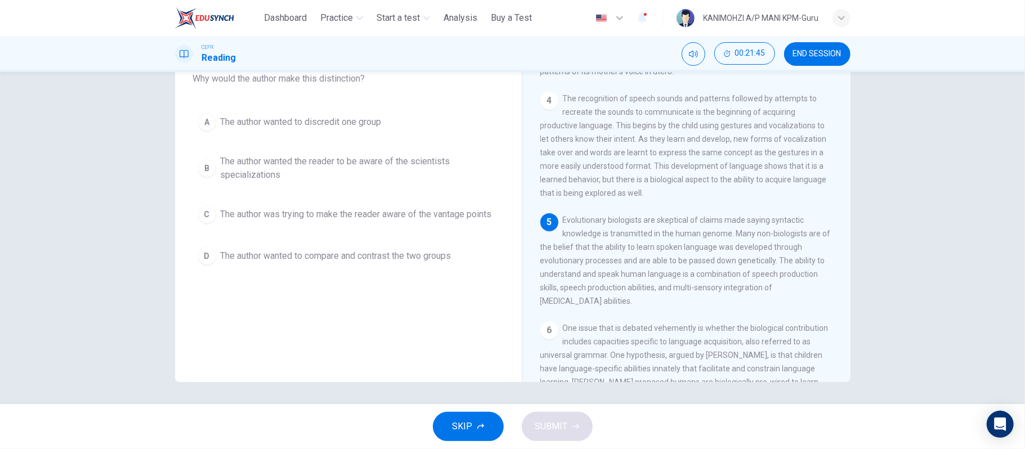
click at [316, 226] on button "C The author was trying to make the reader aware of the vantage points" at bounding box center [348, 214] width 311 height 28
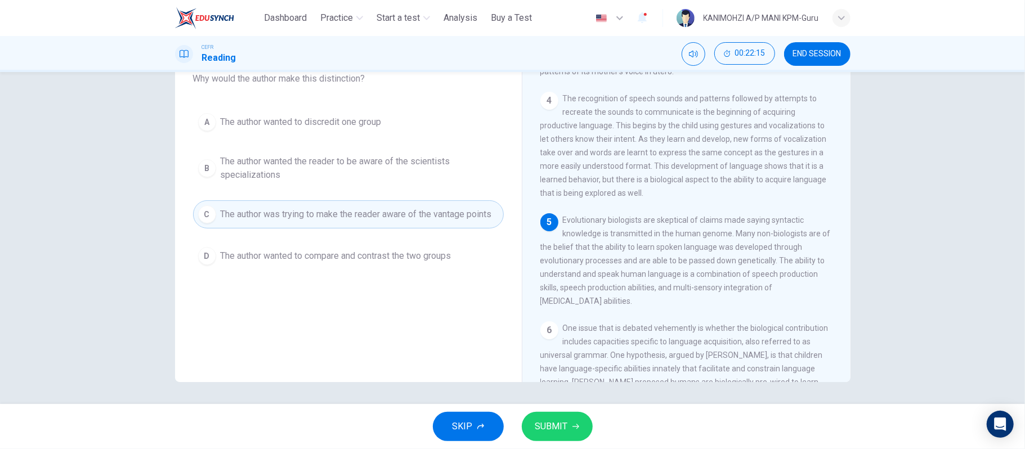
click at [309, 178] on span "The author wanted the reader to be aware of the scientists specializations" at bounding box center [360, 168] width 278 height 27
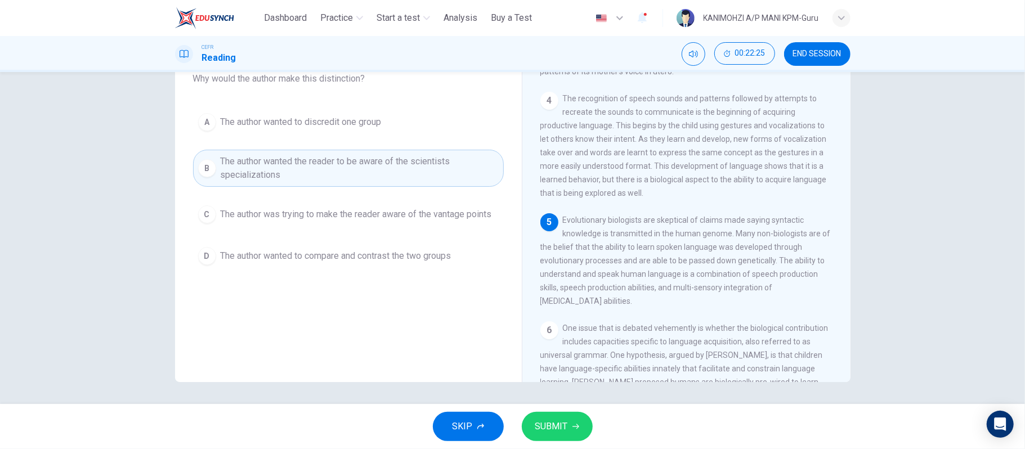
click at [337, 215] on span "The author was trying to make the reader aware of the vantage points" at bounding box center [356, 215] width 271 height 14
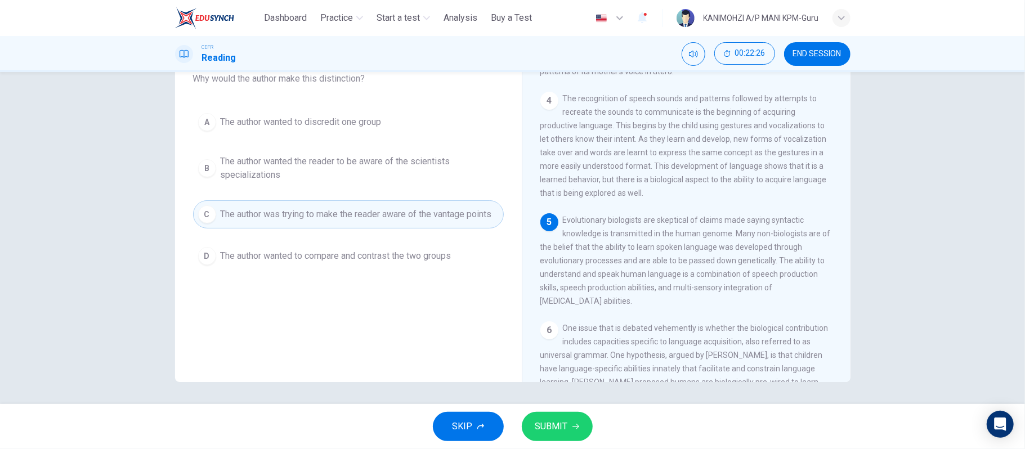
click at [539, 424] on span "SUBMIT" at bounding box center [551, 427] width 33 height 16
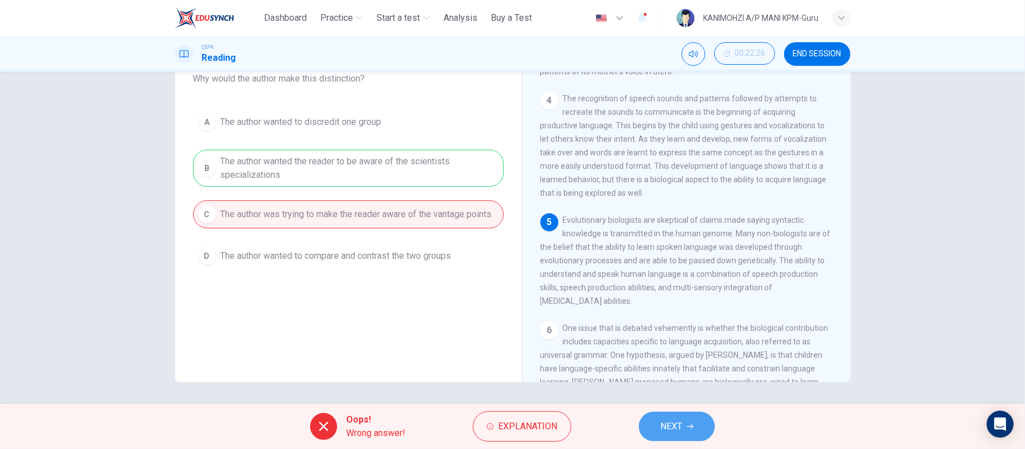
click at [673, 415] on button "NEXT" at bounding box center [677, 426] width 76 height 29
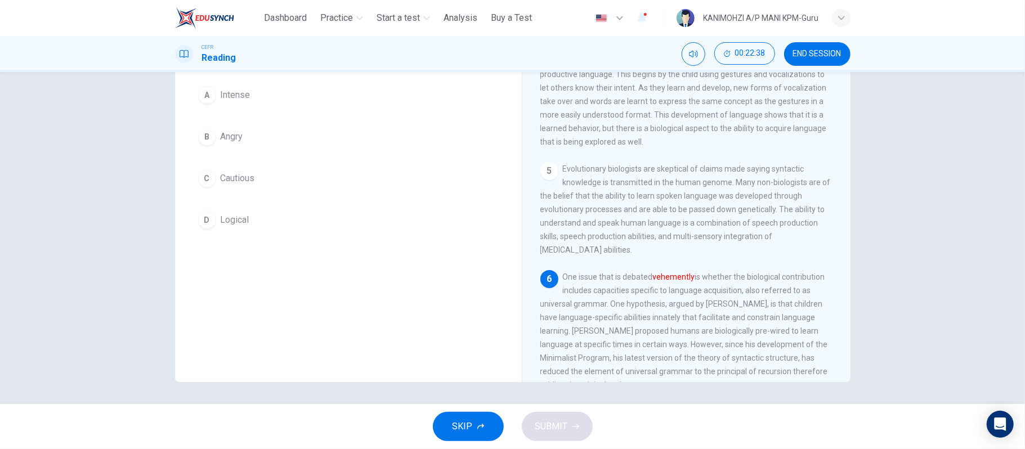
scroll to position [375, 0]
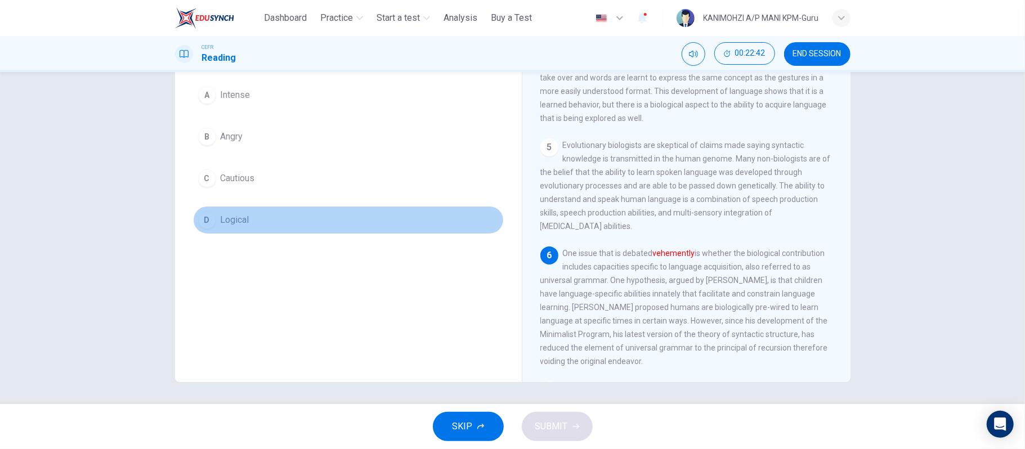
click at [264, 217] on button "D Logical" at bounding box center [348, 220] width 311 height 28
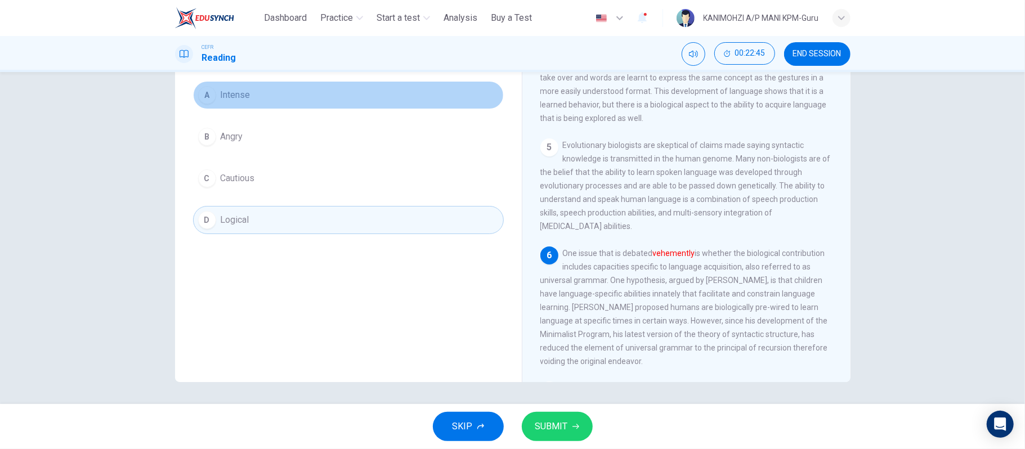
click at [248, 93] on button "A Intense" at bounding box center [348, 95] width 311 height 28
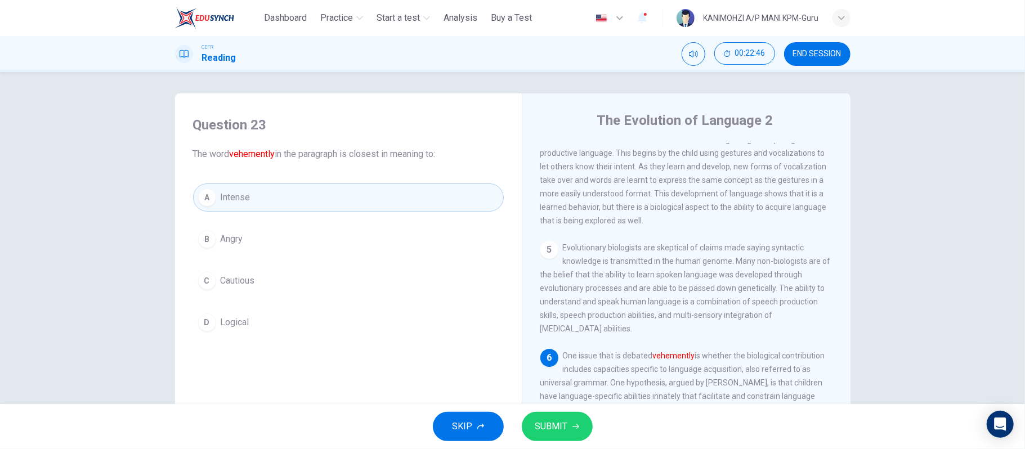
scroll to position [0, 0]
click at [554, 441] on button "SUBMIT" at bounding box center [557, 426] width 71 height 29
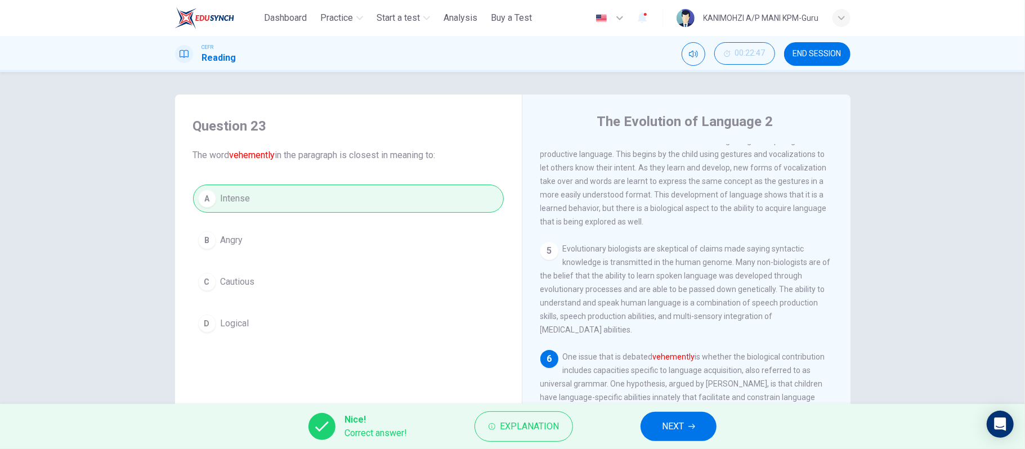
click at [654, 420] on button "NEXT" at bounding box center [679, 426] width 76 height 29
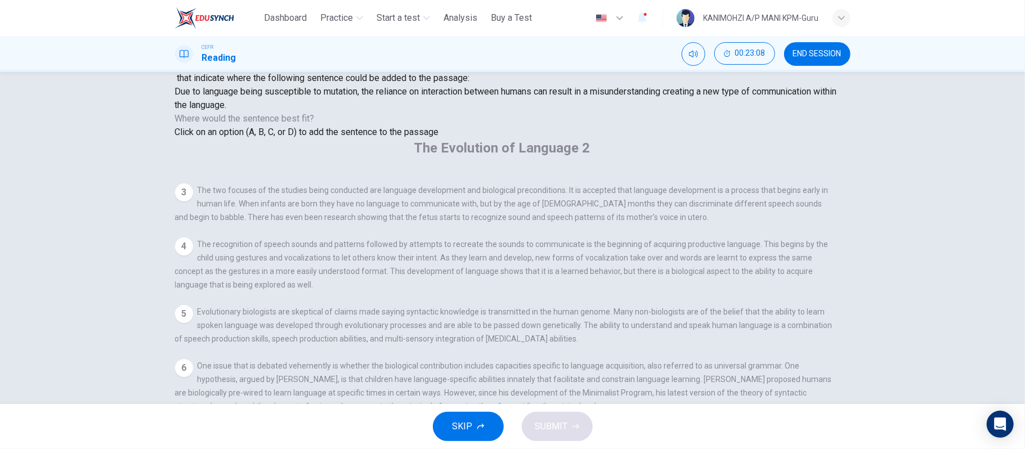
scroll to position [104, 0]
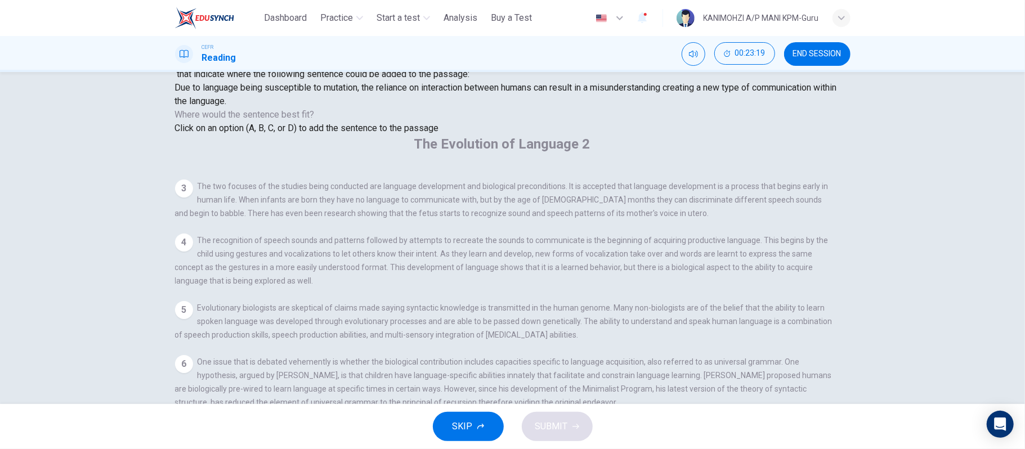
click at [281, 426] on input at bounding box center [242, 431] width 78 height 10
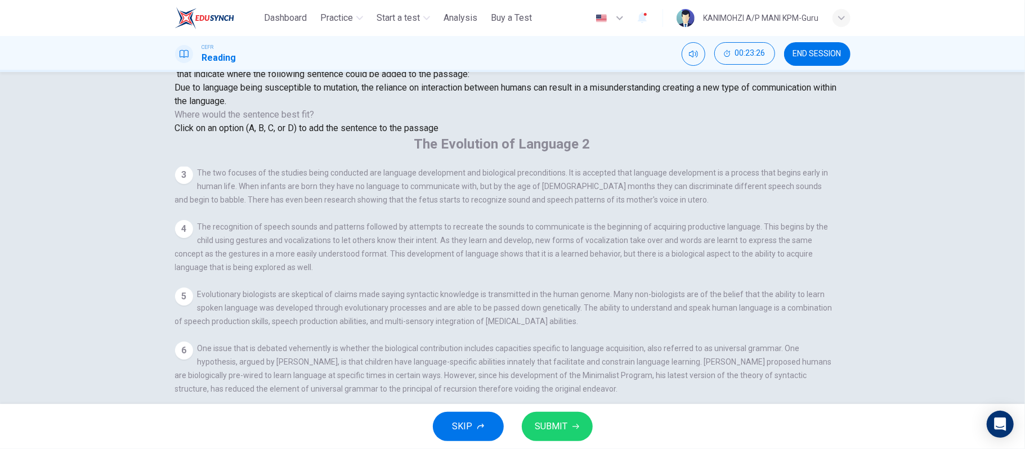
click at [629, 439] on input at bounding box center [668, 444] width 78 height 10
click at [558, 428] on span "SUBMIT" at bounding box center [551, 427] width 33 height 16
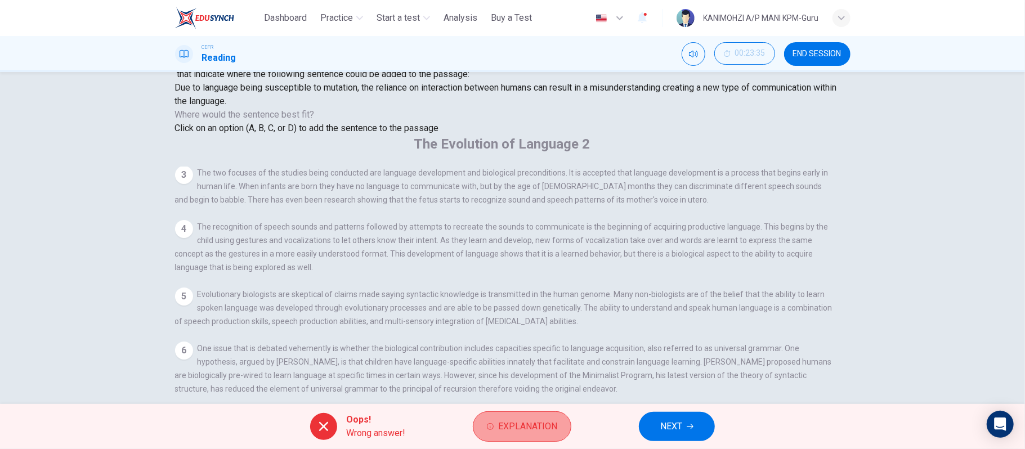
click at [499, 438] on button "Explanation" at bounding box center [522, 426] width 98 height 30
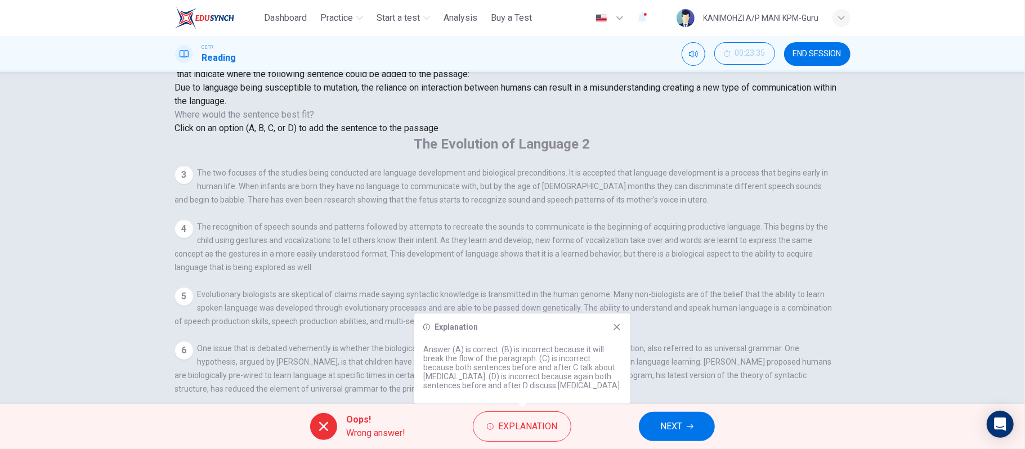
click at [706, 426] on button "NEXT" at bounding box center [677, 426] width 76 height 29
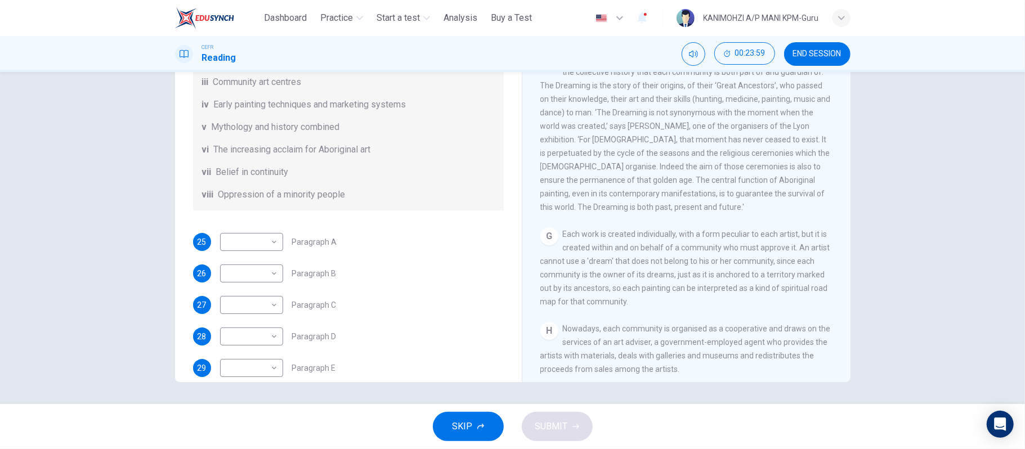
scroll to position [773, 0]
